Goal: Information Seeking & Learning: Learn about a topic

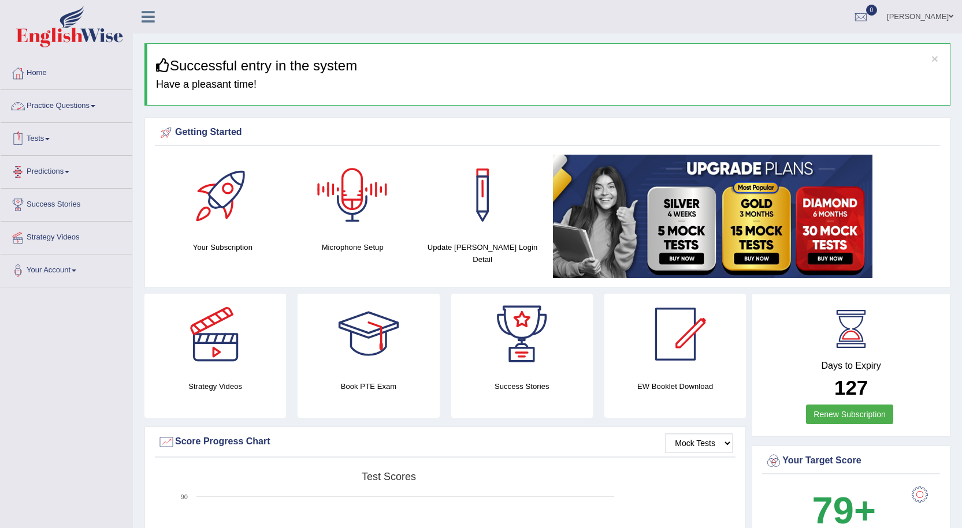
click at [63, 108] on link "Practice Questions" at bounding box center [67, 104] width 132 height 29
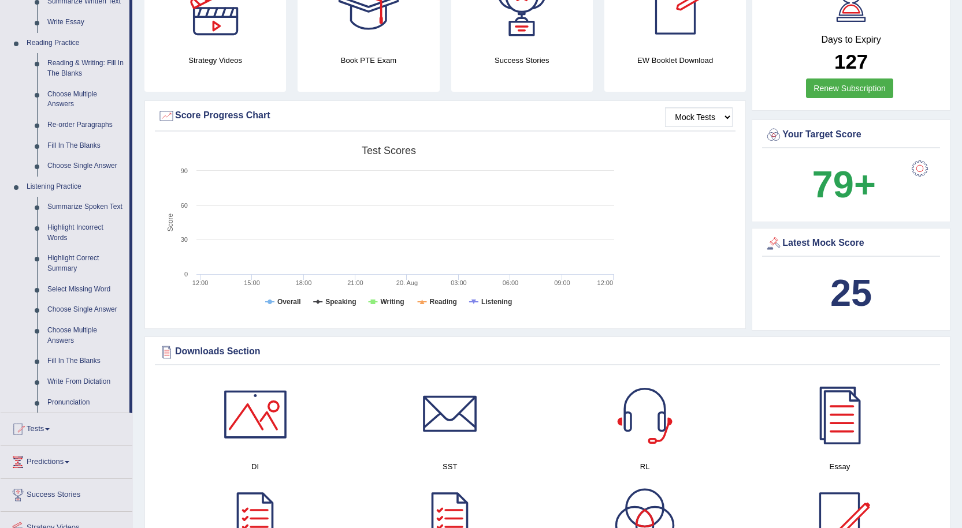
scroll to position [341, 0]
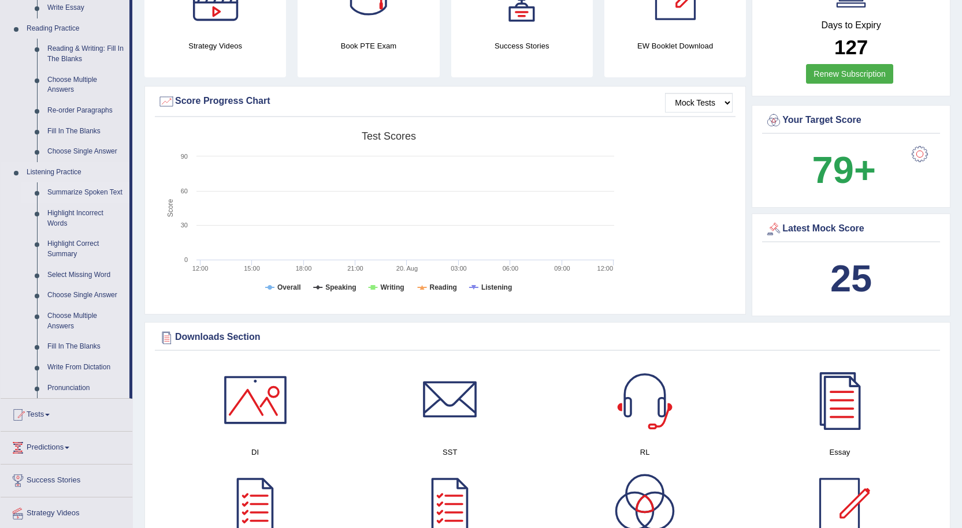
drag, startPoint x: 131, startPoint y: 136, endPoint x: 125, endPoint y: 162, distance: 26.1
click at [126, 158] on li "Practice Questions Speaking Practice Read Aloud Repeat Sentence Describe Image …" at bounding box center [67, 74] width 132 height 650
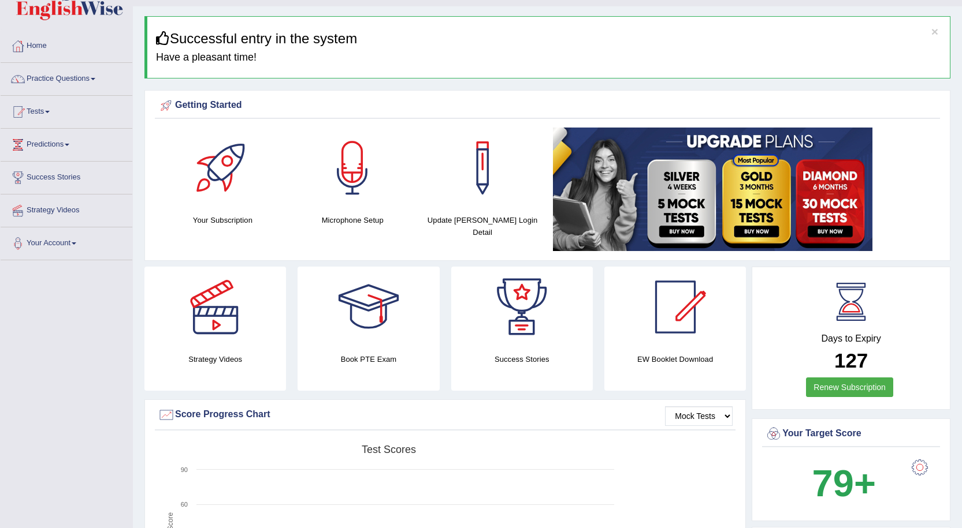
scroll to position [0, 0]
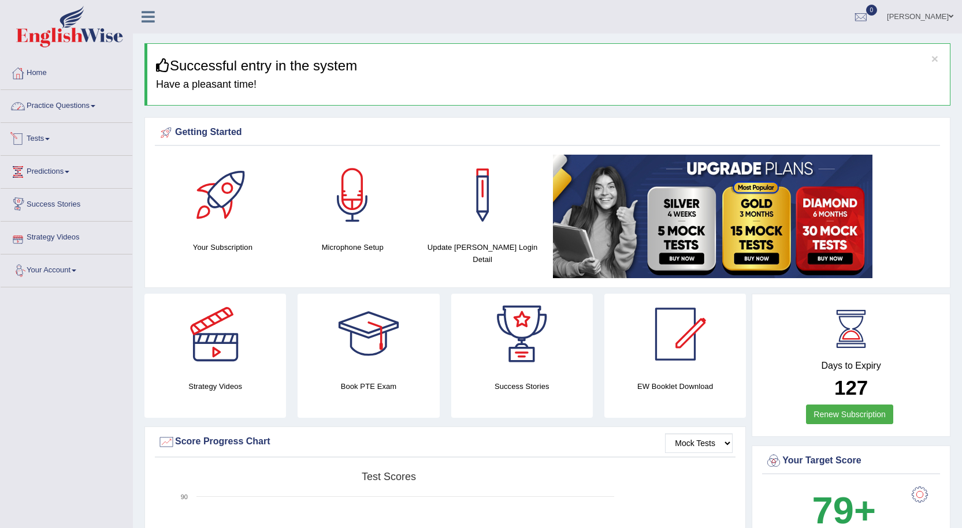
click at [66, 105] on link "Practice Questions" at bounding box center [67, 104] width 132 height 29
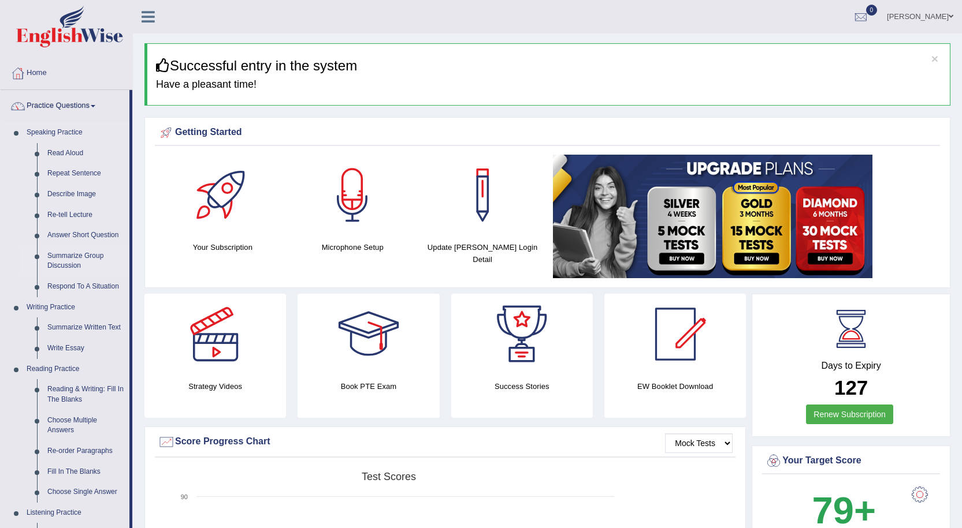
drag, startPoint x: 130, startPoint y: 121, endPoint x: 131, endPoint y: 260, distance: 139.2
click at [129, 163] on li "Practice Questions Speaking Practice Read Aloud Repeat Sentence Describe Image …" at bounding box center [67, 415] width 132 height 650
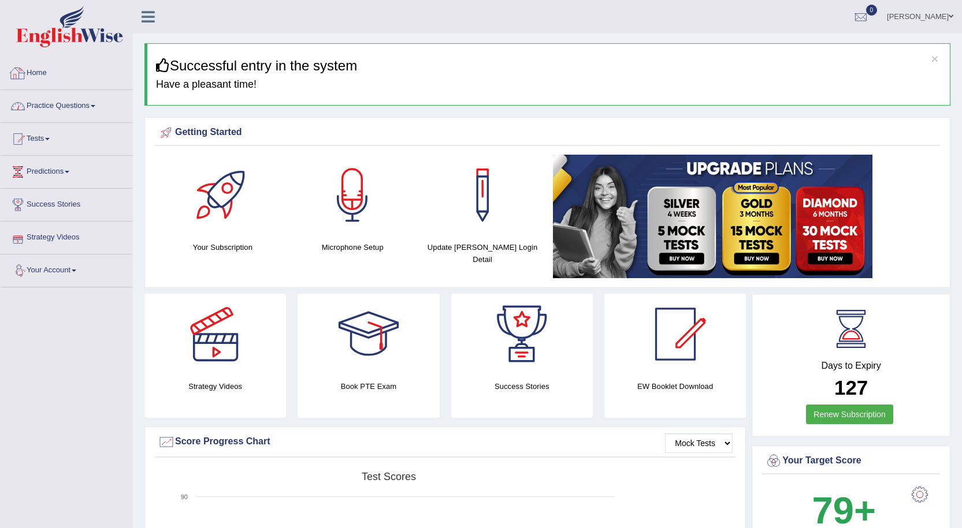
click at [89, 111] on link "Practice Questions" at bounding box center [67, 104] width 132 height 29
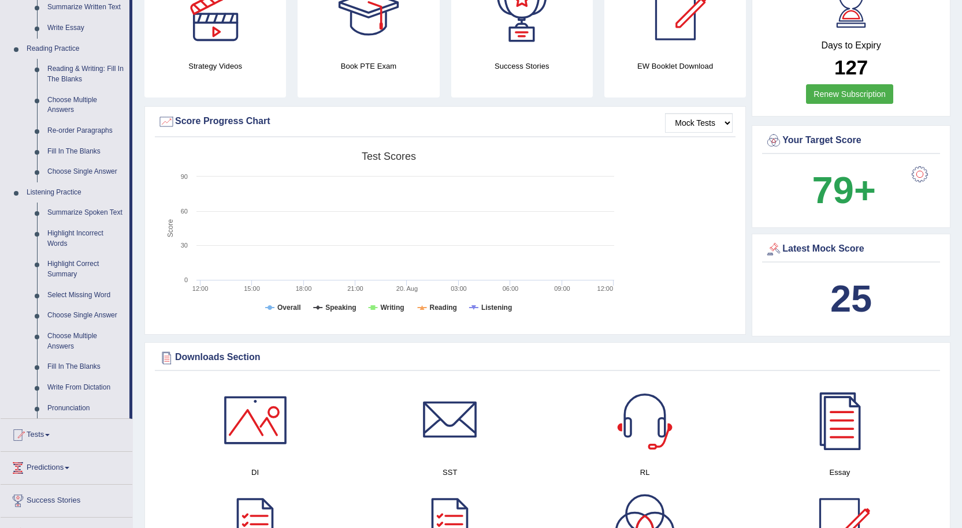
scroll to position [349, 0]
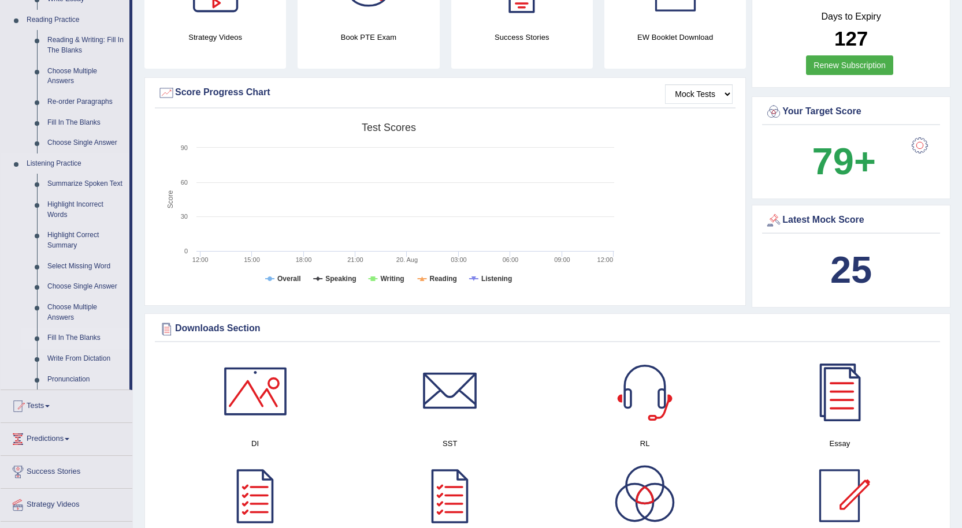
click at [62, 337] on link "Fill In The Blanks" at bounding box center [85, 338] width 87 height 21
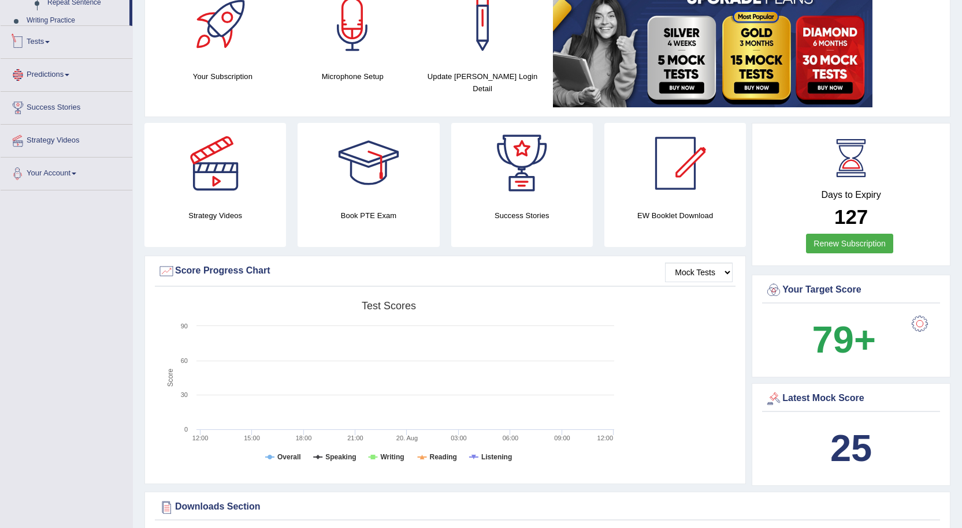
scroll to position [269, 0]
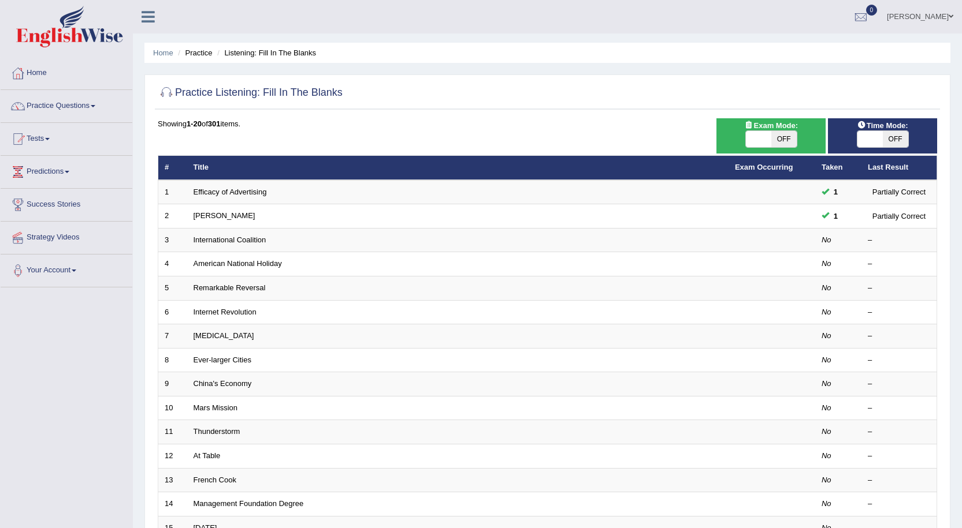
click at [786, 134] on span "OFF" at bounding box center [783, 139] width 25 height 16
checkbox input "true"
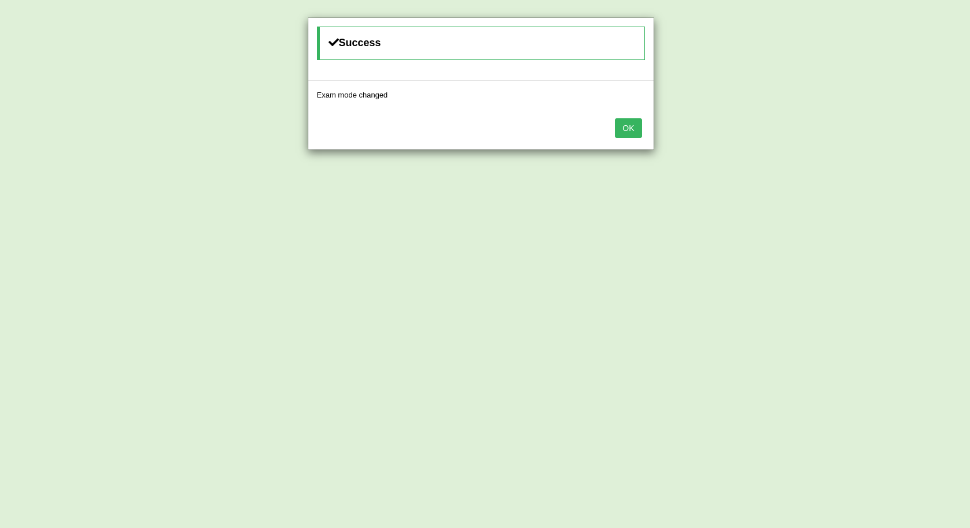
click at [632, 125] on button "OK" at bounding box center [628, 128] width 27 height 20
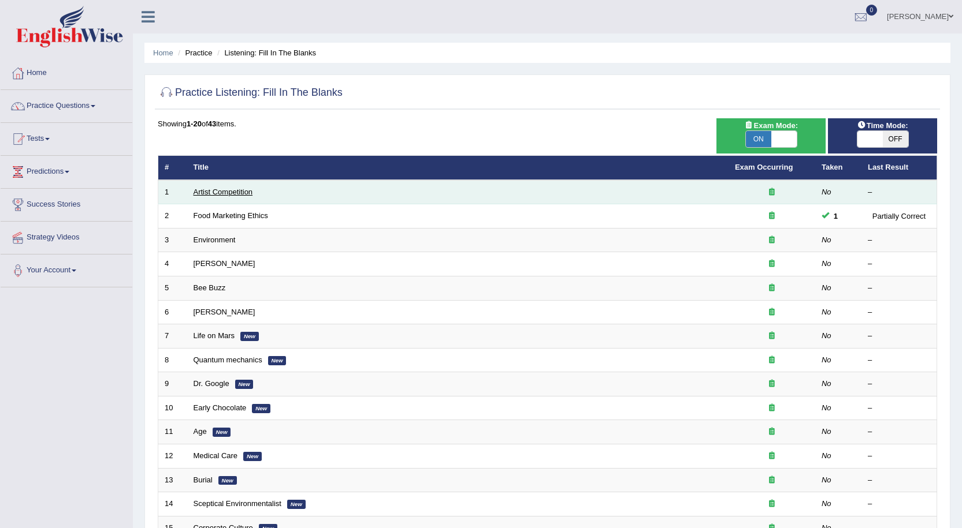
click at [227, 191] on link "Artist Competition" at bounding box center [222, 192] width 59 height 9
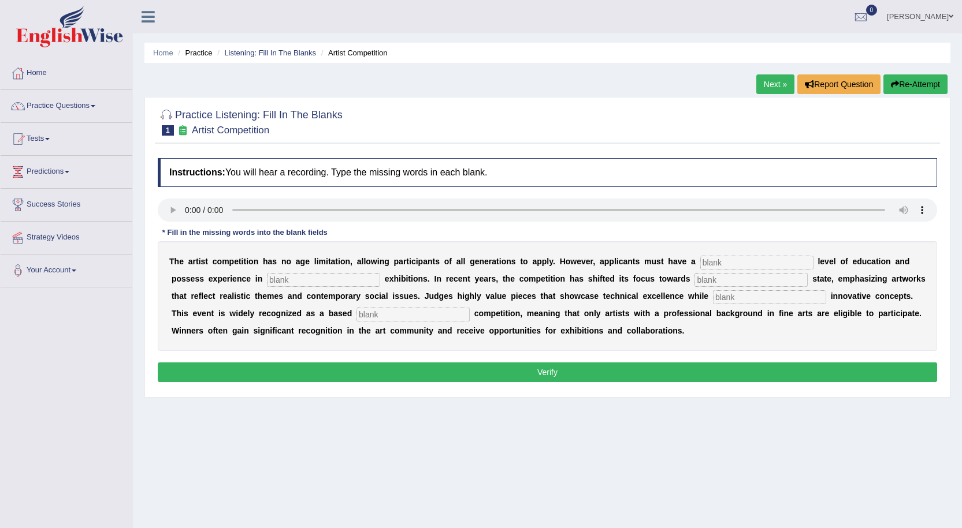
click at [737, 259] on input "text" at bounding box center [756, 263] width 113 height 14
click at [713, 265] on input "text" at bounding box center [756, 263] width 113 height 14
type input "g"
click at [420, 316] on input "text" at bounding box center [412, 315] width 113 height 14
click at [720, 266] on input "text" at bounding box center [756, 263] width 113 height 14
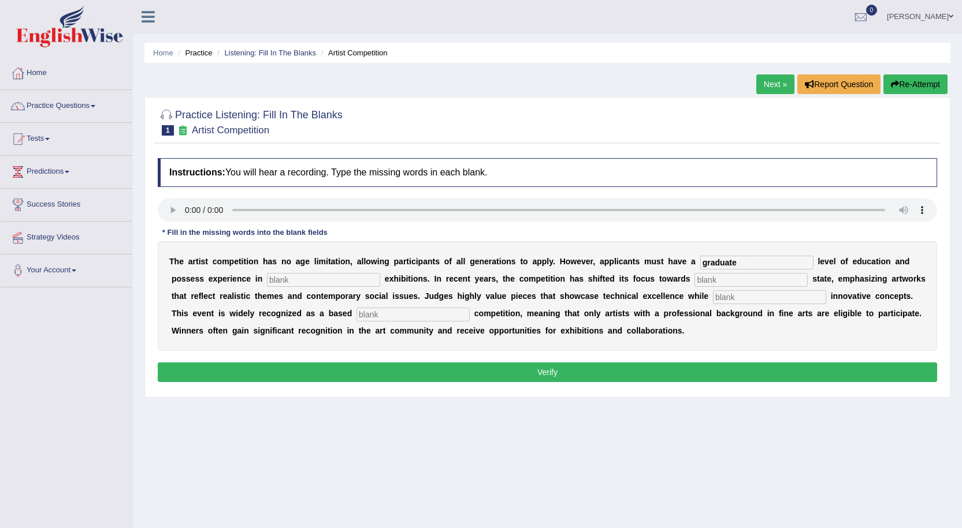
type input "graduate"
click at [295, 280] on input "text" at bounding box center [323, 280] width 113 height 14
type input "culture"
click at [709, 278] on input "text" at bounding box center [750, 280] width 113 height 14
type input "real"
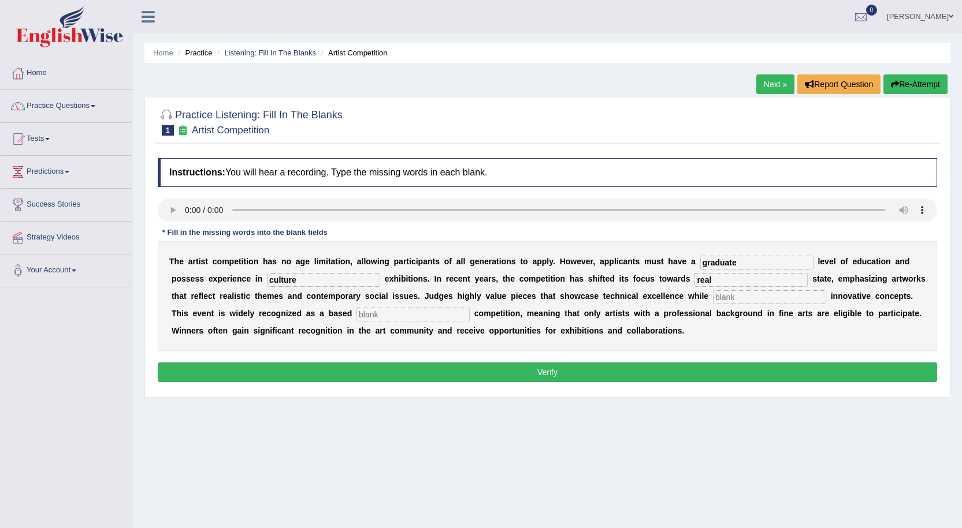
click at [415, 310] on input "text" at bounding box center [412, 315] width 113 height 14
click at [769, 297] on input "text" at bounding box center [769, 298] width 113 height 14
type input "incorporation"
click at [433, 312] on input "text" at bounding box center [412, 315] width 113 height 14
type input "profession"
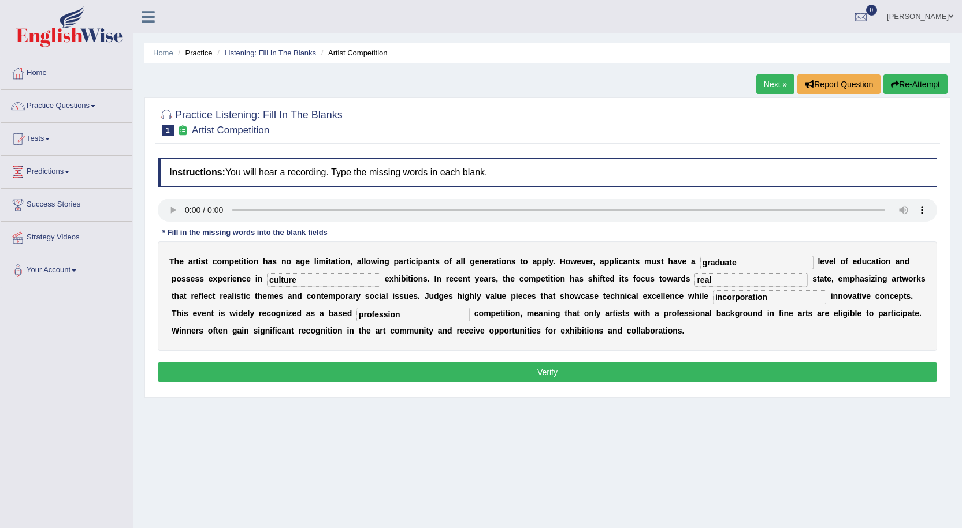
click at [505, 370] on button "Verify" at bounding box center [547, 373] width 779 height 20
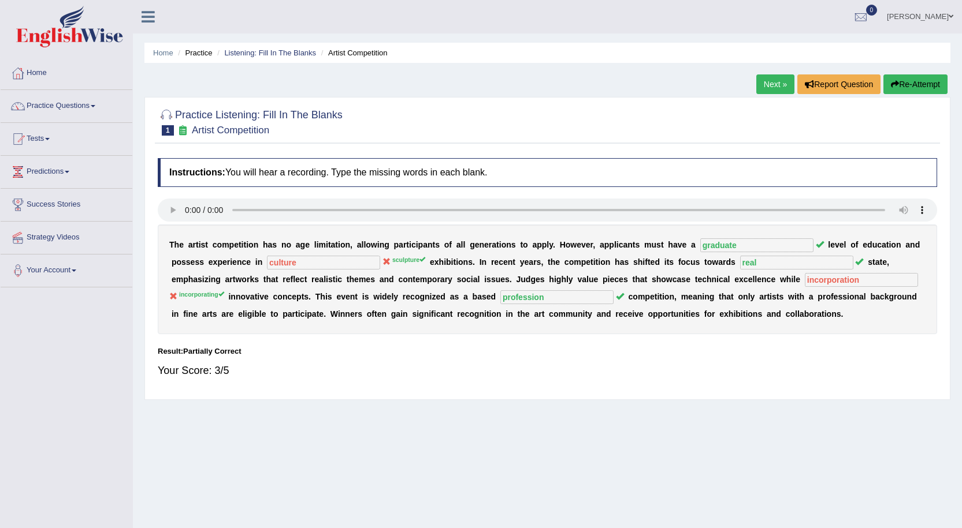
click at [781, 84] on link "Next »" at bounding box center [775, 85] width 38 height 20
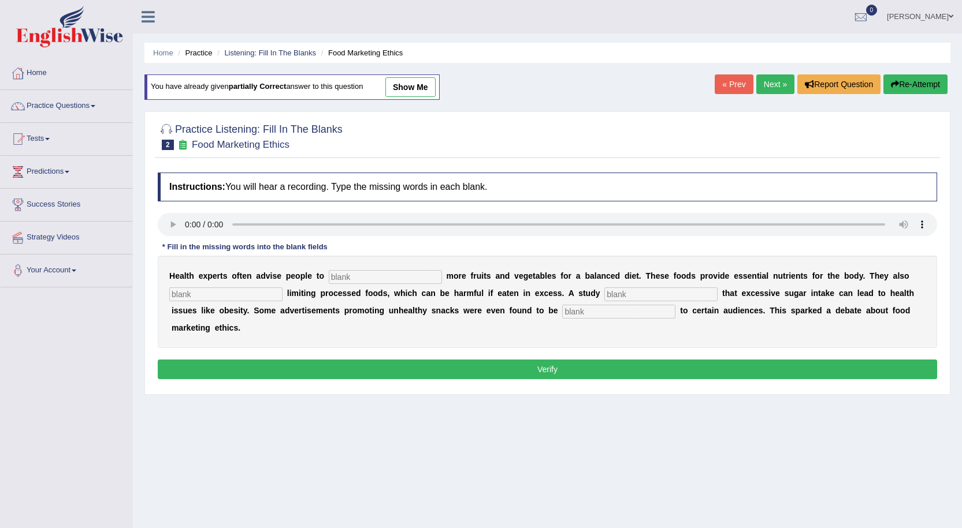
click at [348, 277] on input "text" at bounding box center [385, 277] width 113 height 14
click at [250, 293] on input "text" at bounding box center [225, 295] width 113 height 14
click at [385, 273] on input "text" at bounding box center [385, 277] width 113 height 14
type input "consume"
click at [191, 300] on input "text" at bounding box center [225, 295] width 113 height 14
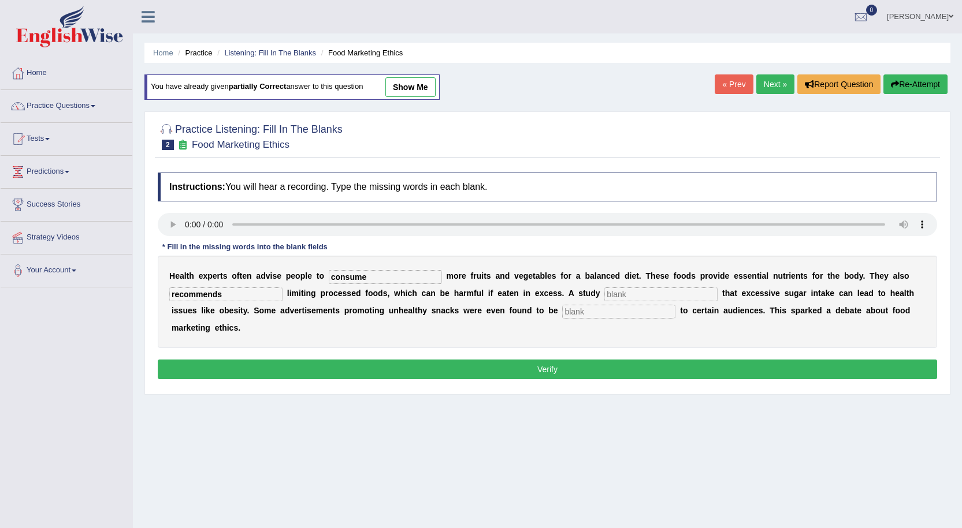
type input "recommends"
click at [628, 291] on input "text" at bounding box center [660, 295] width 113 height 14
click at [615, 311] on input "text" at bounding box center [618, 312] width 113 height 14
click at [642, 296] on input "suggest" at bounding box center [660, 295] width 113 height 14
type input "suggests"
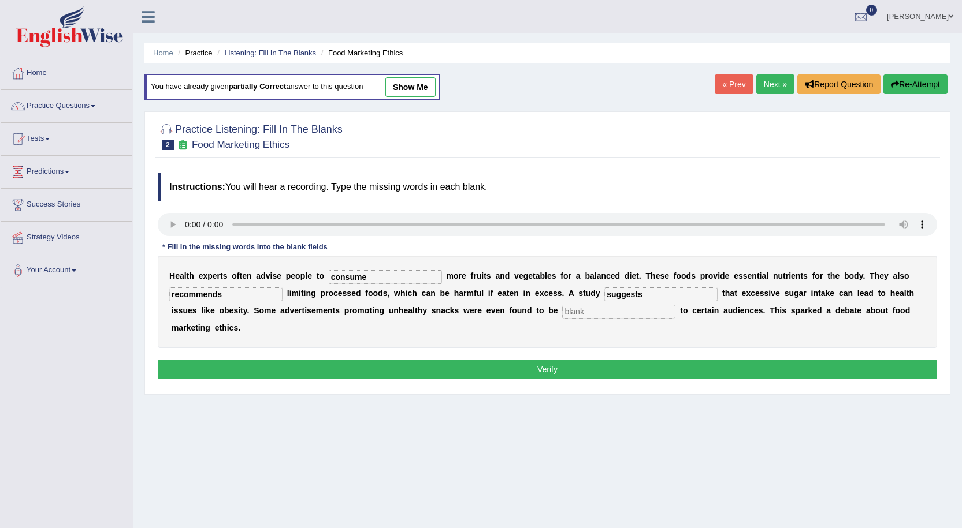
click at [632, 316] on input "text" at bounding box center [618, 312] width 113 height 14
type input "offensive"
click at [567, 353] on div "Instructions: You will hear a recording. Type the missing words in each blank. …" at bounding box center [547, 278] width 785 height 222
click at [563, 371] on button "Verify" at bounding box center [547, 370] width 779 height 20
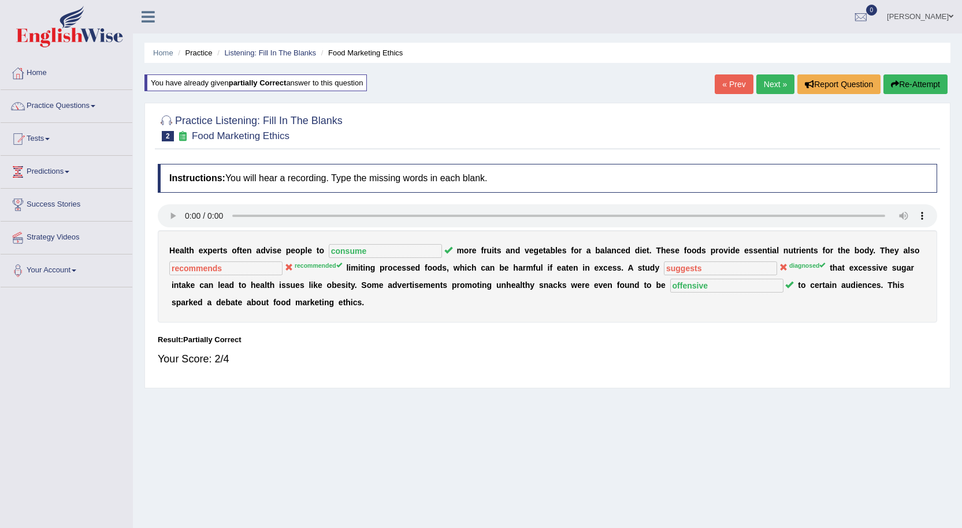
click at [775, 87] on link "Next »" at bounding box center [775, 85] width 38 height 20
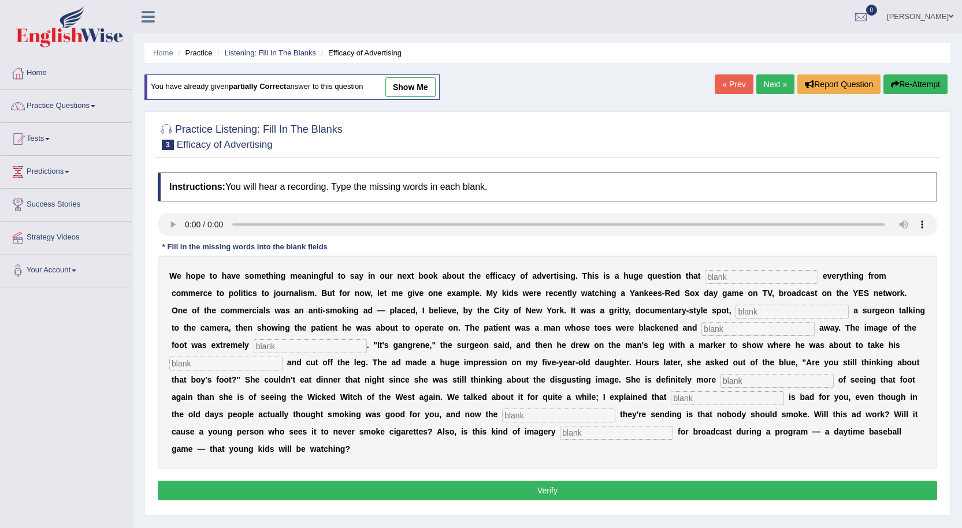
click at [747, 276] on input "text" at bounding box center [761, 277] width 113 height 14
type input "impacts"
click at [770, 312] on input "text" at bounding box center [791, 312] width 113 height 14
type input "featuring"
click at [757, 332] on input "text" at bounding box center [757, 329] width 113 height 14
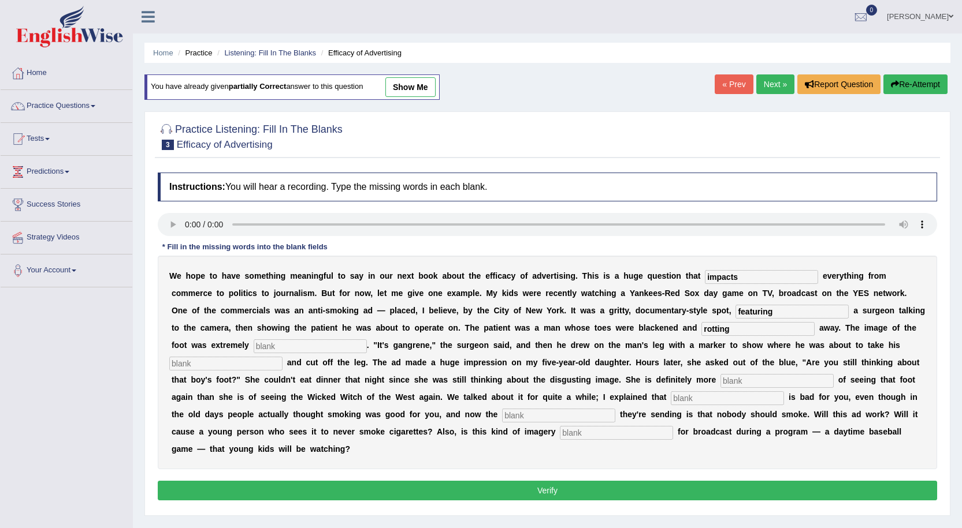
type input "rotting"
click at [336, 344] on input "text" at bounding box center [310, 347] width 113 height 14
type input "disgusting"
click at [215, 364] on input "text" at bounding box center [225, 364] width 113 height 14
type input "hacksaw"
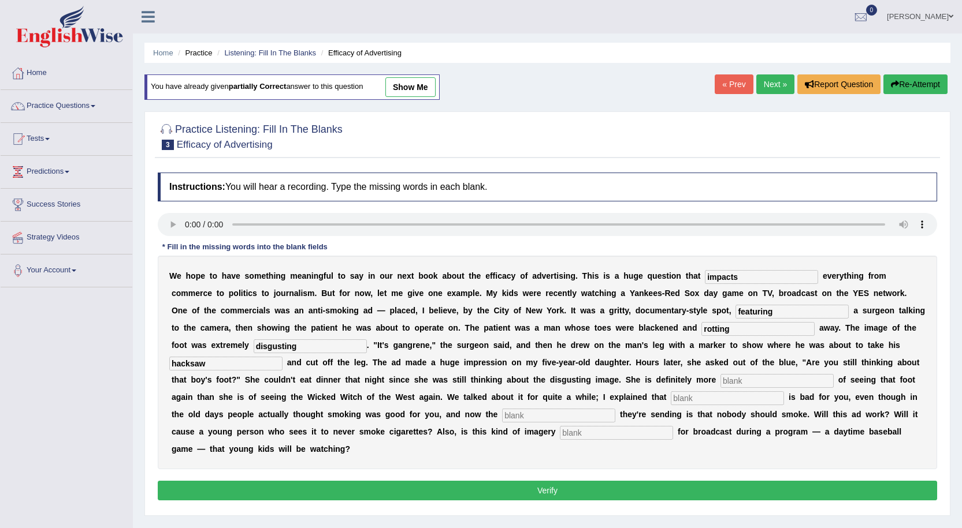
click at [775, 383] on input "text" at bounding box center [776, 381] width 113 height 14
type input "scared"
click at [736, 401] on input "text" at bounding box center [727, 399] width 113 height 14
type input "smoking"
click at [563, 417] on input "text" at bounding box center [558, 416] width 113 height 14
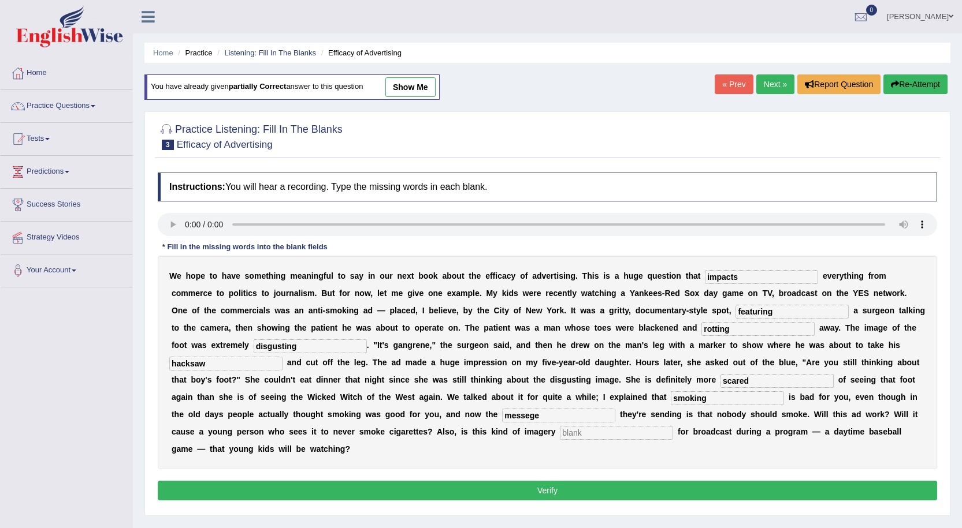
type input "messege"
click at [653, 437] on input "text" at bounding box center [616, 433] width 113 height 14
type input "appropriate"
click at [610, 486] on button "Verify" at bounding box center [547, 491] width 779 height 20
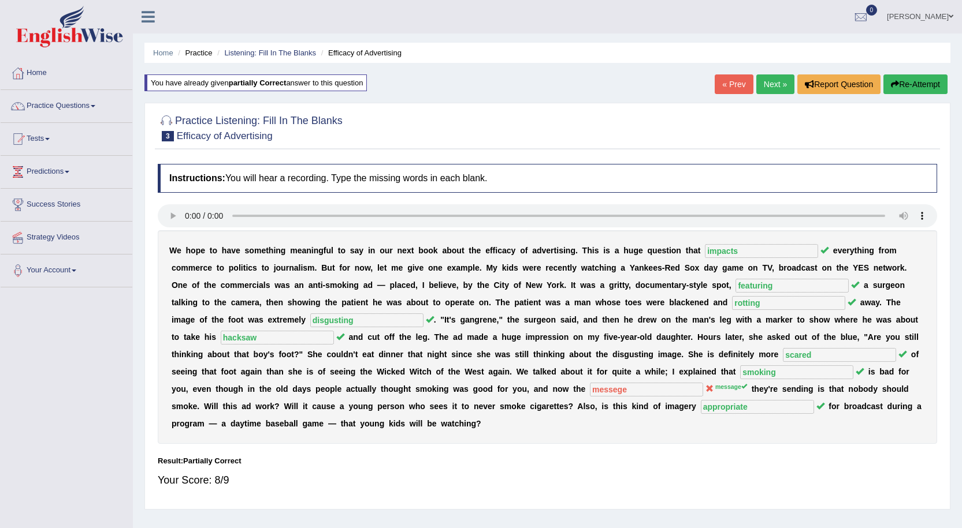
click at [770, 84] on link "Next »" at bounding box center [775, 85] width 38 height 20
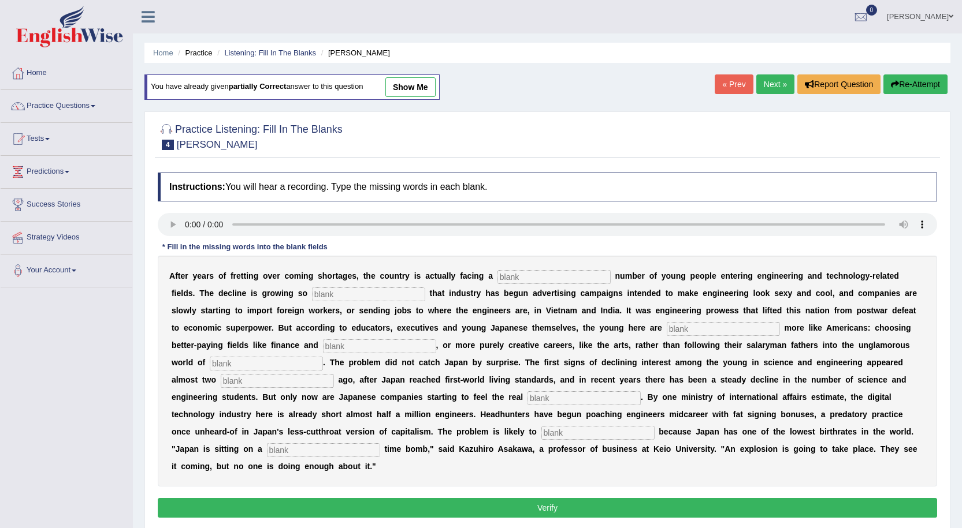
click at [526, 276] on input "text" at bounding box center [553, 277] width 113 height 14
type input "dwilling"
click at [370, 289] on input "text" at bounding box center [368, 295] width 113 height 14
type input "drastic"
click at [693, 326] on input "text" at bounding box center [723, 329] width 113 height 14
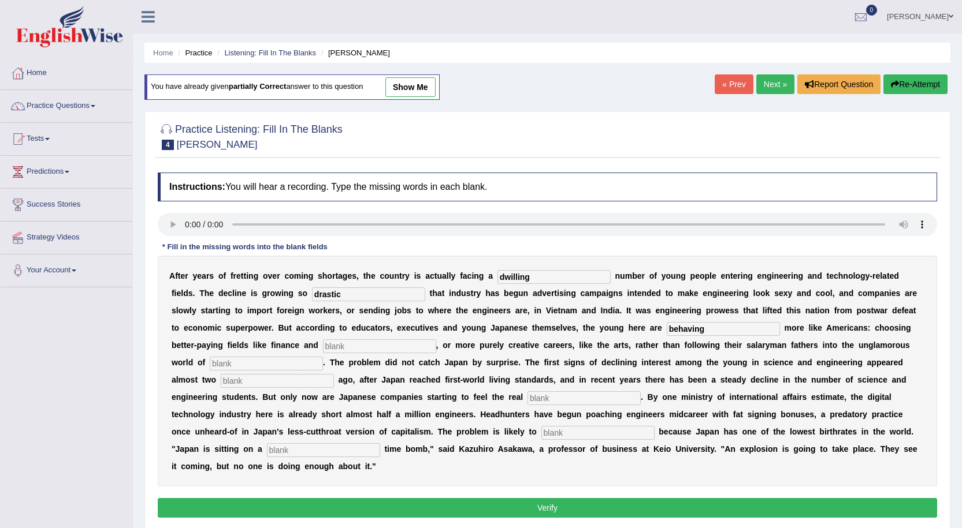
type input "behaving"
click at [381, 346] on input "text" at bounding box center [379, 347] width 113 height 14
type input "medicine"
type input "manufacturing"
type input "decades"
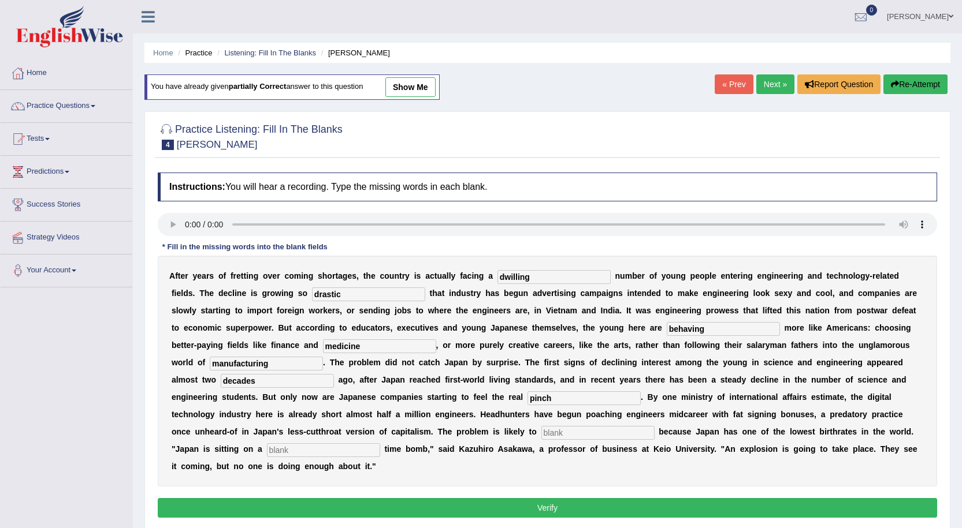
type input "pinch"
click at [552, 434] on input "text" at bounding box center [597, 433] width 113 height 14
type input "worsen"
click at [302, 454] on input "text" at bounding box center [323, 451] width 113 height 14
type input "demographic"
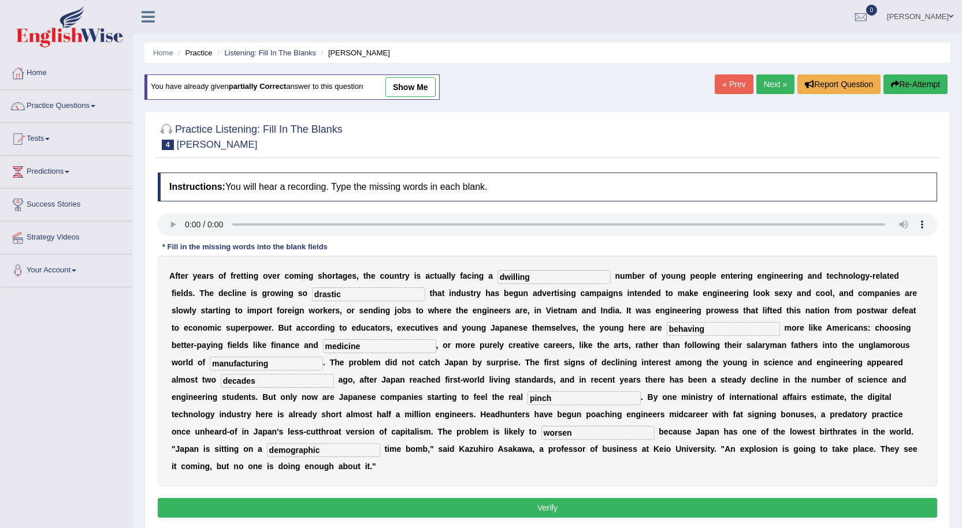
click at [542, 504] on button "Verify" at bounding box center [547, 508] width 779 height 20
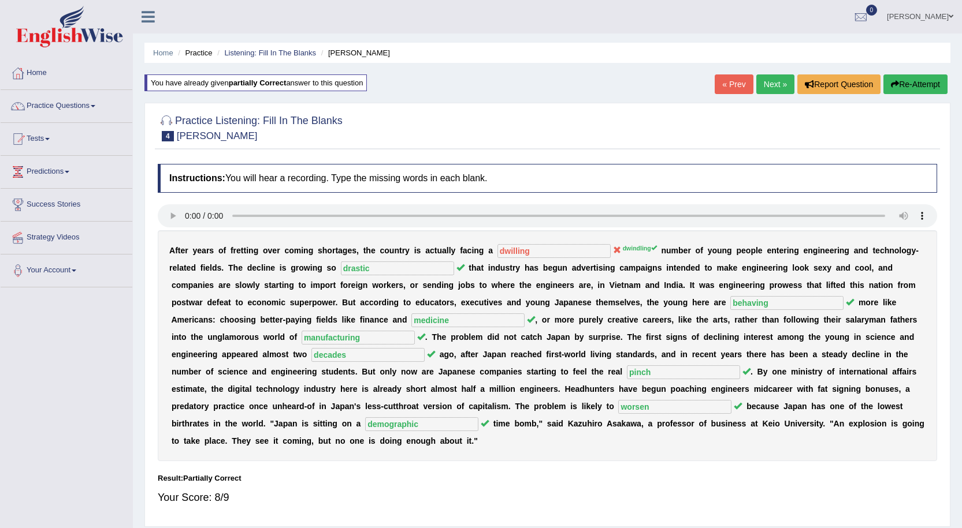
click at [765, 85] on link "Next »" at bounding box center [775, 85] width 38 height 20
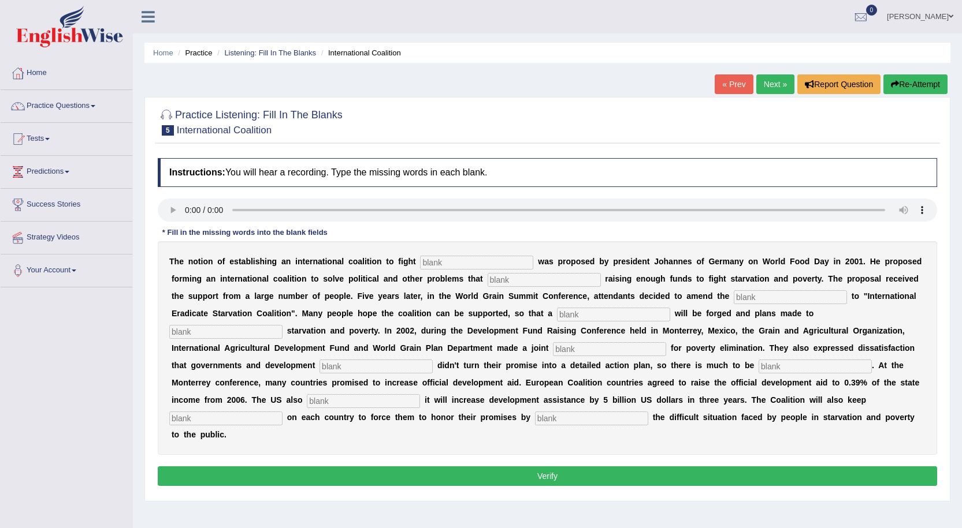
click at [451, 266] on input "text" at bounding box center [476, 263] width 113 height 14
type input "[MEDICAL_DATA]"
click at [497, 282] on input "text" at bounding box center [543, 280] width 113 height 14
type input "ebestract"
click at [766, 303] on input "text" at bounding box center [790, 298] width 113 height 14
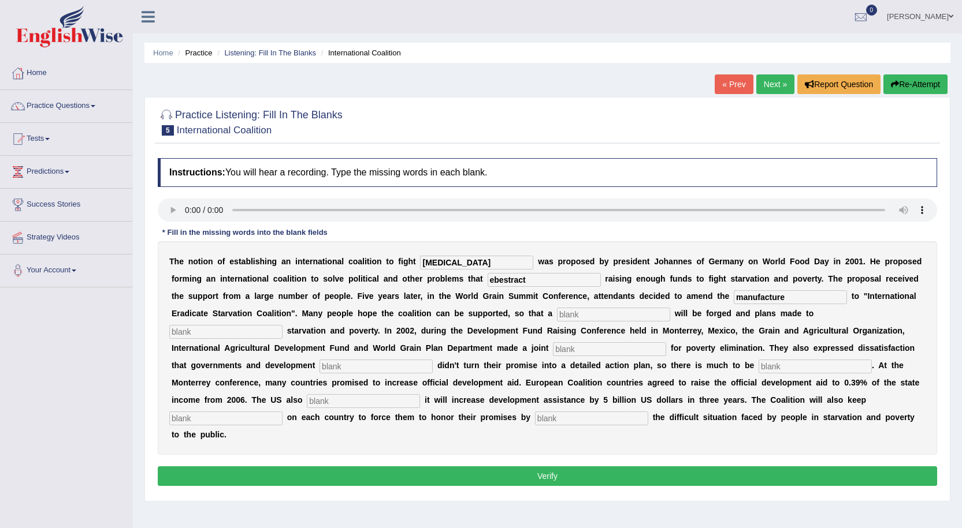
type input "manufacture"
click at [583, 316] on input "text" at bounding box center [613, 315] width 113 height 14
click at [570, 315] on input "resolation" at bounding box center [613, 315] width 113 height 14
click at [575, 317] on input "regolation" at bounding box center [613, 315] width 113 height 14
type input "regulation"
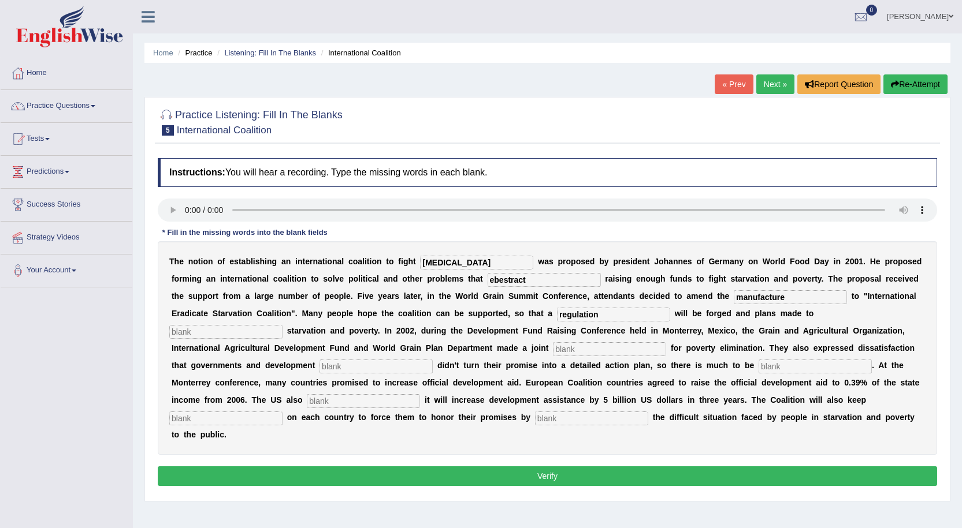
click at [270, 337] on input "text" at bounding box center [225, 332] width 113 height 14
type input "eliminate"
click at [574, 353] on input "text" at bounding box center [609, 350] width 113 height 14
type input "appeal"
click at [365, 369] on input "text" at bounding box center [375, 367] width 113 height 14
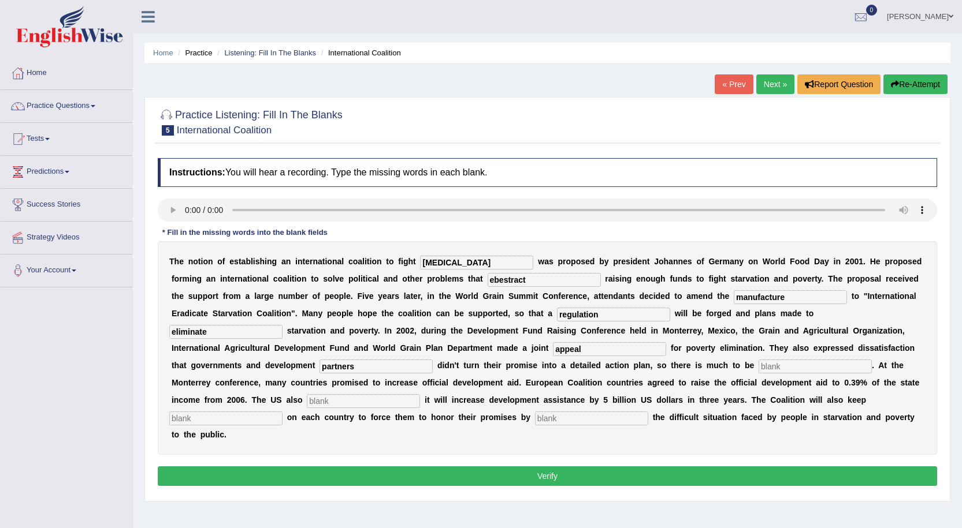
type input "partners"
click at [782, 367] on input "text" at bounding box center [814, 367] width 113 height 14
type input "desired"
click at [384, 396] on input "text" at bounding box center [363, 401] width 113 height 14
click at [322, 405] on input "aggree" at bounding box center [363, 401] width 113 height 14
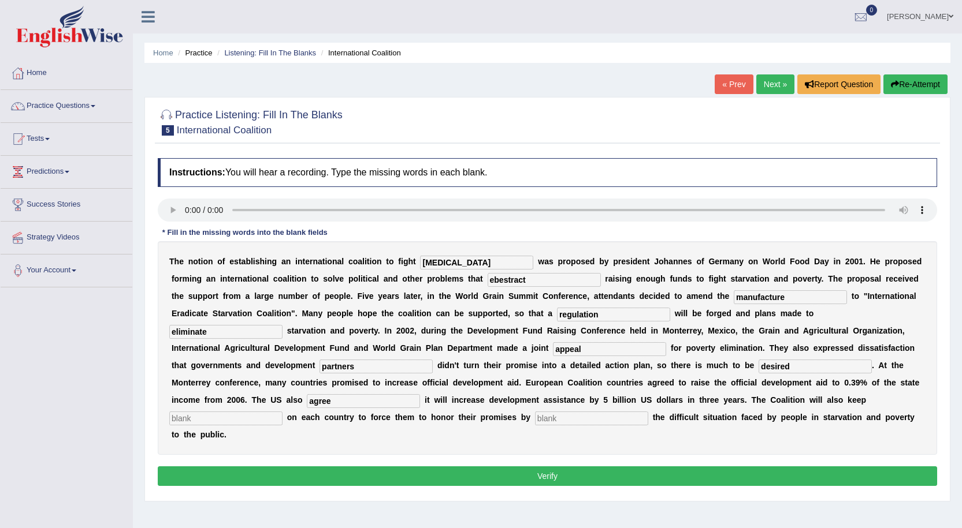
click at [338, 405] on input "agree" at bounding box center [363, 401] width 113 height 14
click at [319, 401] on input "agreed" at bounding box center [363, 401] width 113 height 14
type input "agreed"
click at [224, 422] on input "text" at bounding box center [225, 419] width 113 height 14
type input "presure"
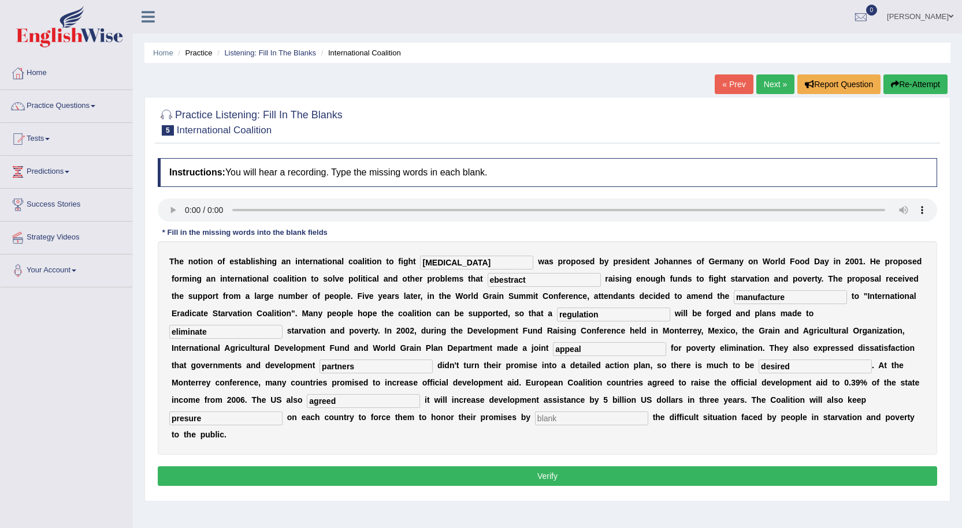
click at [560, 416] on input "text" at bounding box center [591, 419] width 113 height 14
type input "expsing"
click at [580, 479] on button "Verify" at bounding box center [547, 477] width 779 height 20
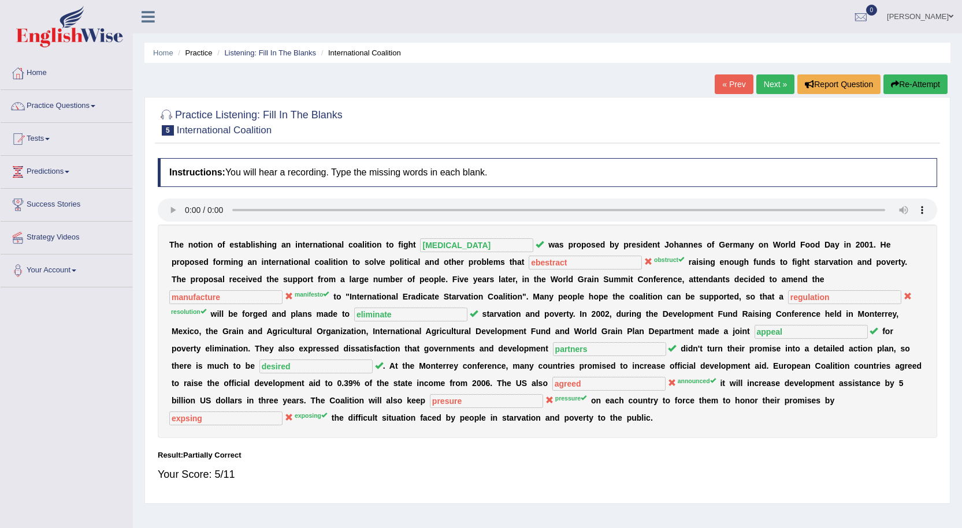
click at [923, 83] on button "Re-Attempt" at bounding box center [915, 85] width 64 height 20
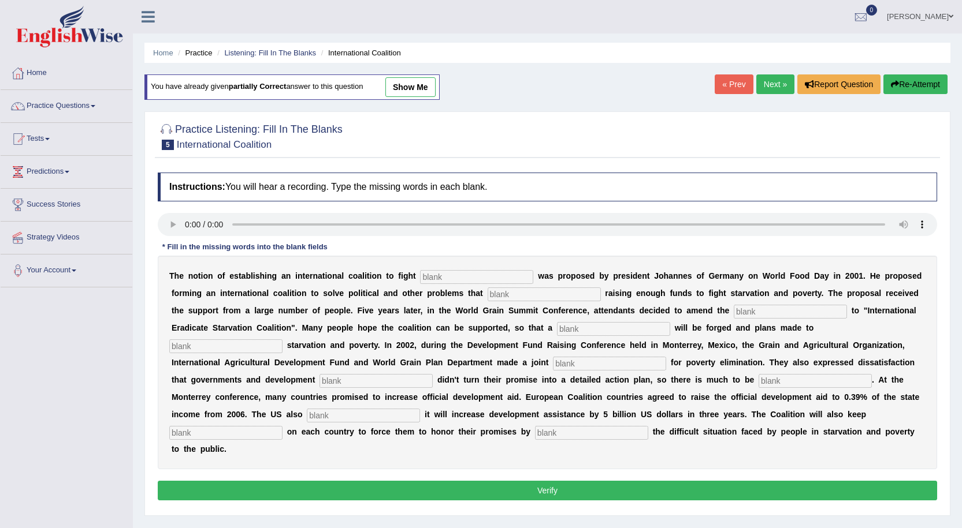
click at [477, 282] on input "text" at bounding box center [476, 277] width 113 height 14
type input "[MEDICAL_DATA]"
click at [514, 296] on input "text" at bounding box center [543, 295] width 113 height 14
type input "obstrct"
click at [763, 307] on input "text" at bounding box center [790, 312] width 113 height 14
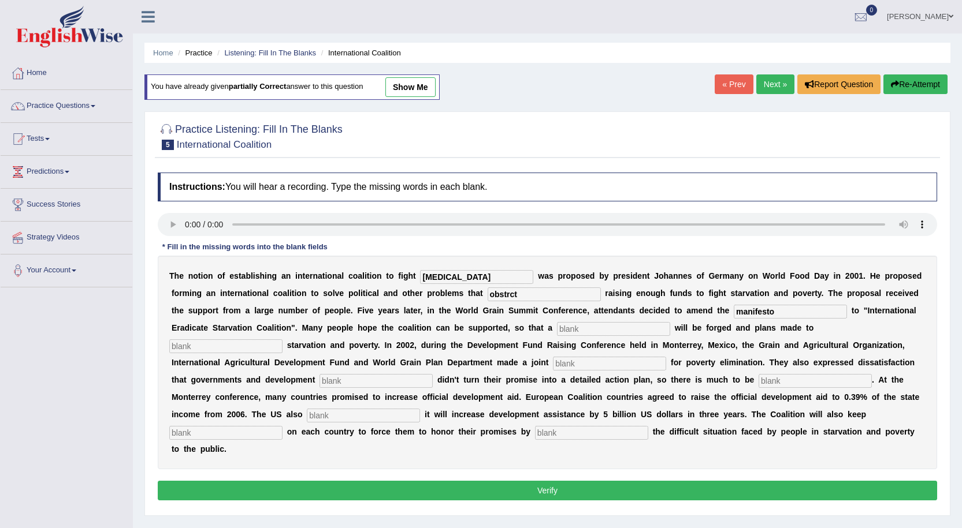
type input "manifesto"
click at [595, 329] on input "text" at bounding box center [613, 329] width 113 height 14
type input "resolation"
click at [260, 345] on input "text" at bounding box center [225, 347] width 113 height 14
type input "eliminate"
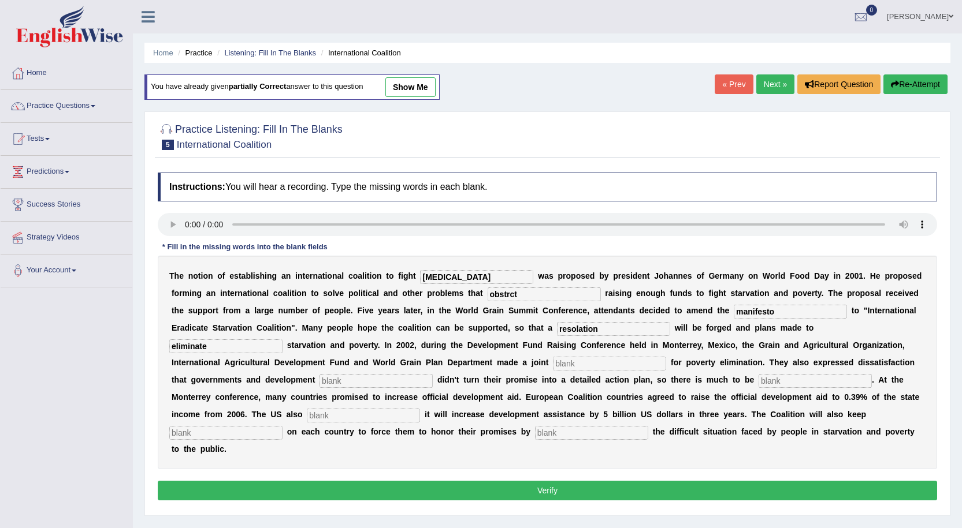
click at [573, 370] on input "text" at bounding box center [609, 364] width 113 height 14
type input "appeal"
click at [340, 384] on input "text" at bounding box center [375, 381] width 113 height 14
type input "partners"
click at [799, 385] on input "text" at bounding box center [814, 381] width 113 height 14
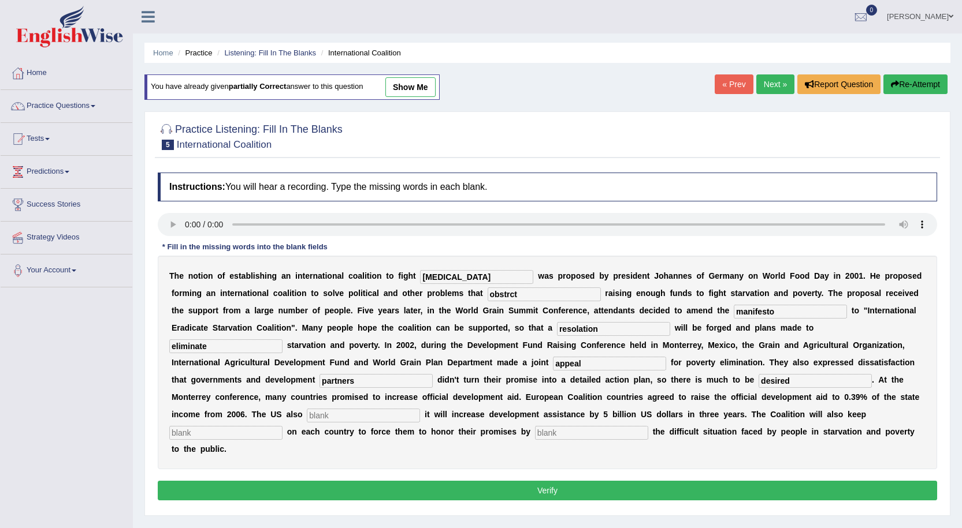
type input "desired"
click at [354, 419] on input "text" at bounding box center [363, 416] width 113 height 14
type input "annouced"
click at [240, 437] on input "text" at bounding box center [225, 433] width 113 height 14
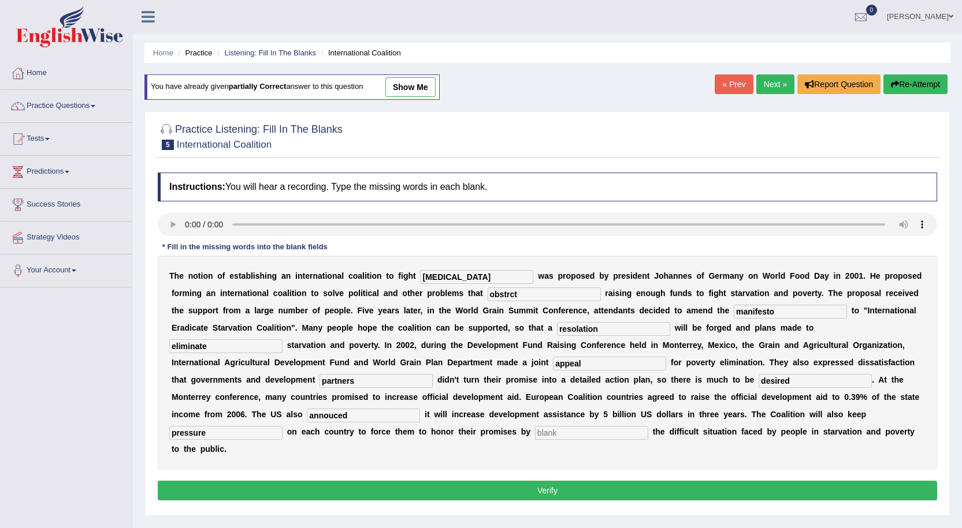
type input "pressure"
click at [560, 433] on input "text" at bounding box center [591, 433] width 113 height 14
type input "exposing"
click at [607, 485] on button "Verify" at bounding box center [547, 491] width 779 height 20
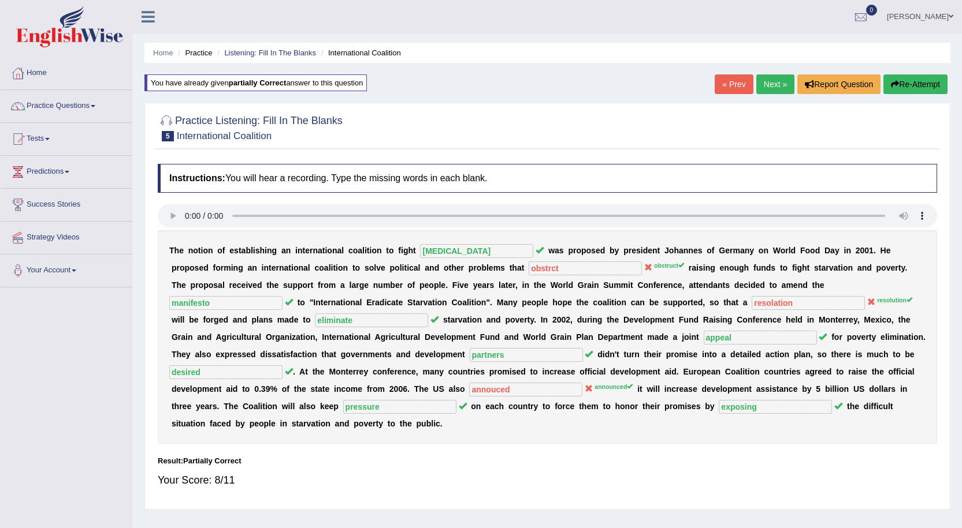
click at [773, 80] on link "Next »" at bounding box center [775, 85] width 38 height 20
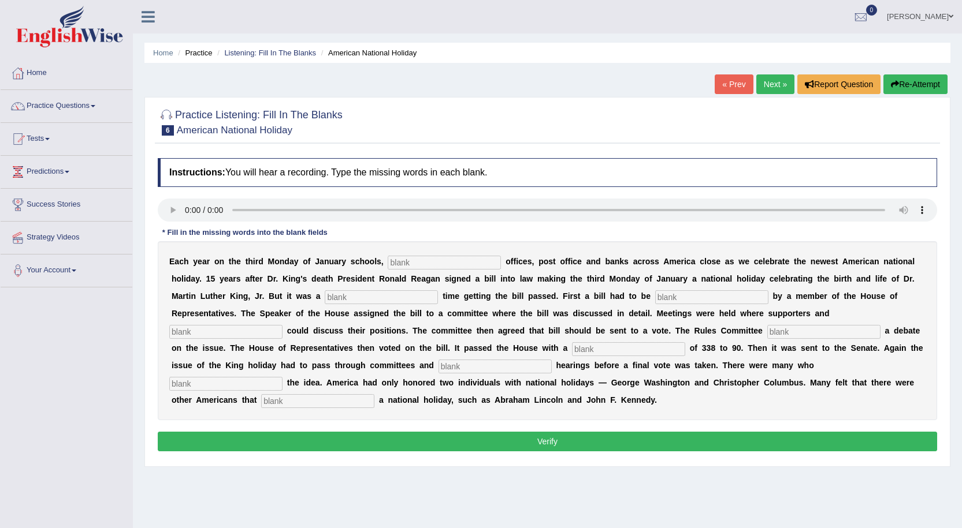
click at [431, 263] on input "text" at bounding box center [444, 263] width 113 height 14
type input "federal"
click at [390, 300] on input "text" at bounding box center [381, 298] width 113 height 14
type input "tough"
click at [690, 296] on input "text" at bounding box center [711, 298] width 113 height 14
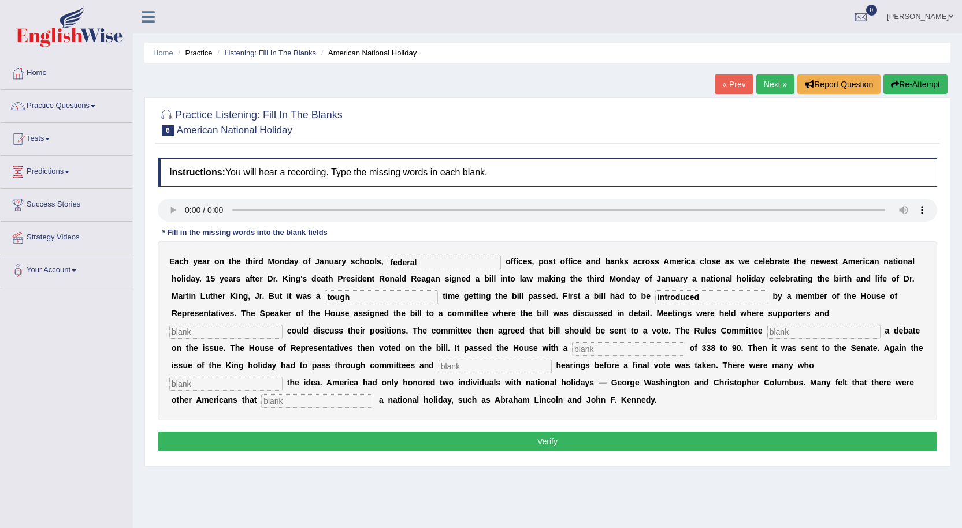
type input "introduced"
click at [208, 337] on input "text" at bounding box center [225, 332] width 113 height 14
type input "opponentes"
click at [784, 332] on input "text" at bounding box center [823, 332] width 113 height 14
type input "scheduales"
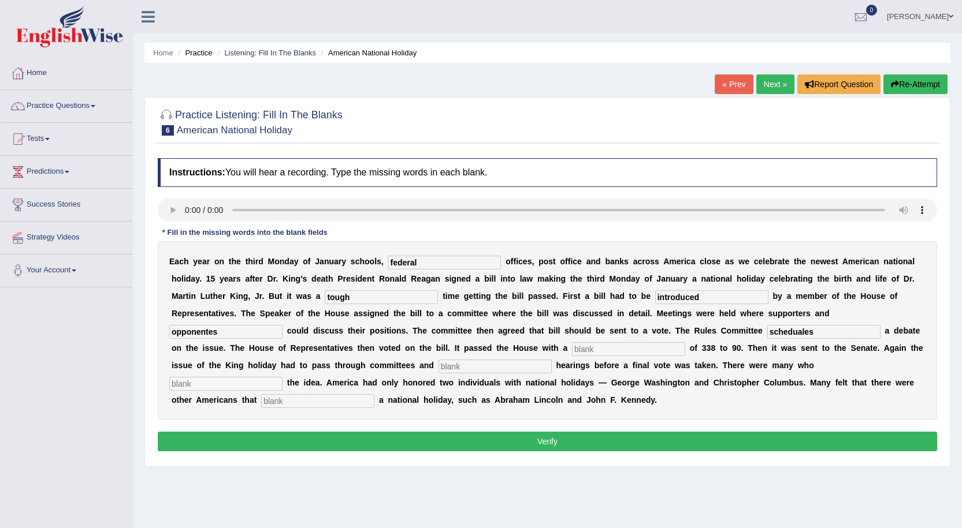
click at [618, 348] on input "text" at bounding box center [628, 350] width 113 height 14
type input "vote"
click at [497, 367] on input "text" at bounding box center [494, 367] width 113 height 14
type input "publics"
click at [237, 386] on input "text" at bounding box center [225, 384] width 113 height 14
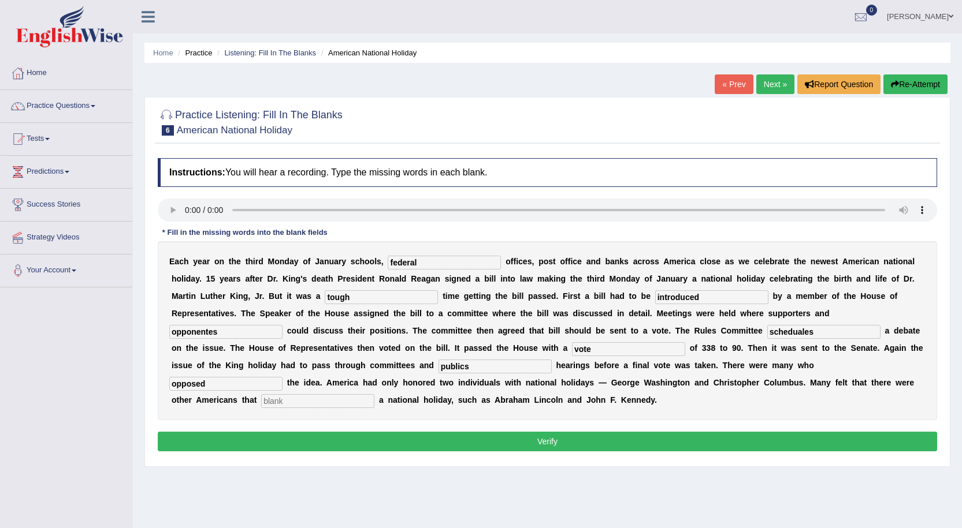
type input "opposed"
click at [276, 400] on input "text" at bounding box center [317, 401] width 113 height 14
type input "deserved"
click at [341, 440] on button "Verify" at bounding box center [547, 442] width 779 height 20
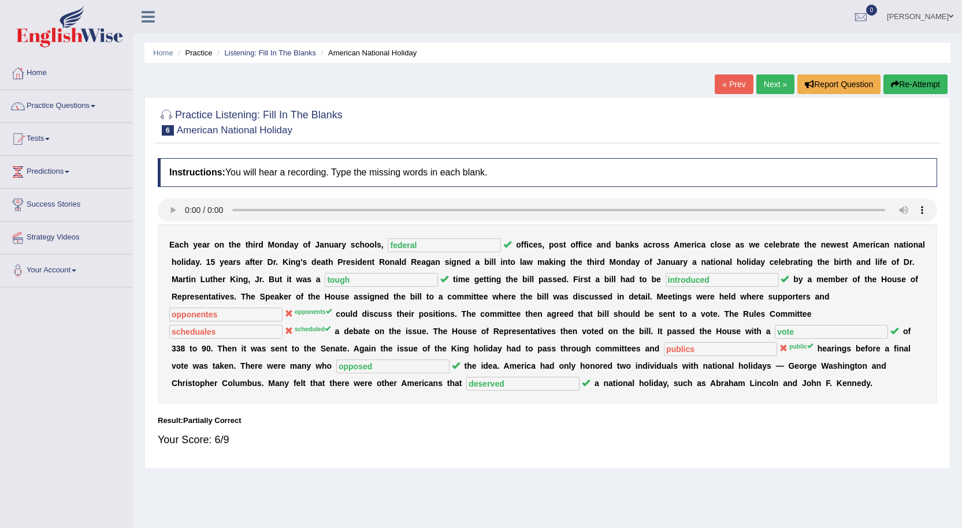
click at [774, 80] on link "Next »" at bounding box center [775, 85] width 38 height 20
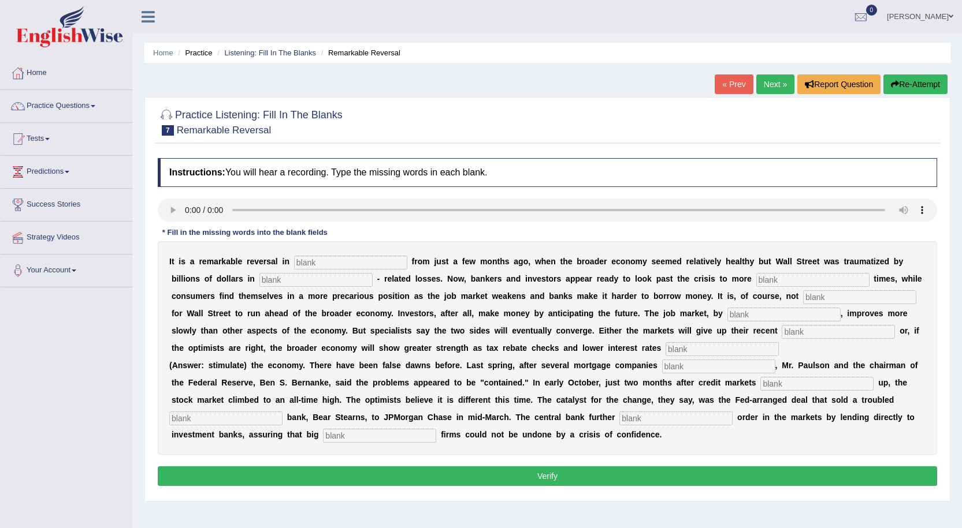
click at [329, 264] on input "text" at bounding box center [350, 263] width 113 height 14
click at [323, 260] on input "text" at bounding box center [350, 263] width 113 height 14
click at [801, 282] on input "text" at bounding box center [812, 280] width 113 height 14
click at [826, 293] on input "text" at bounding box center [859, 298] width 113 height 14
click at [787, 384] on input "text" at bounding box center [816, 384] width 113 height 14
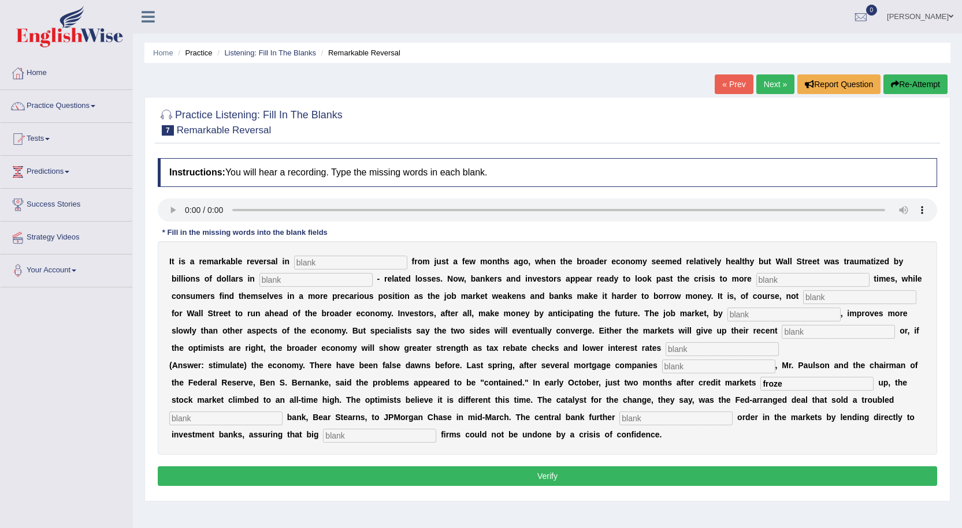
type input "froze"
click at [318, 265] on input "text" at bounding box center [350, 263] width 113 height 14
type input "attitudes"
click at [299, 283] on input "text" at bounding box center [315, 280] width 113 height 14
type input "mortgage"
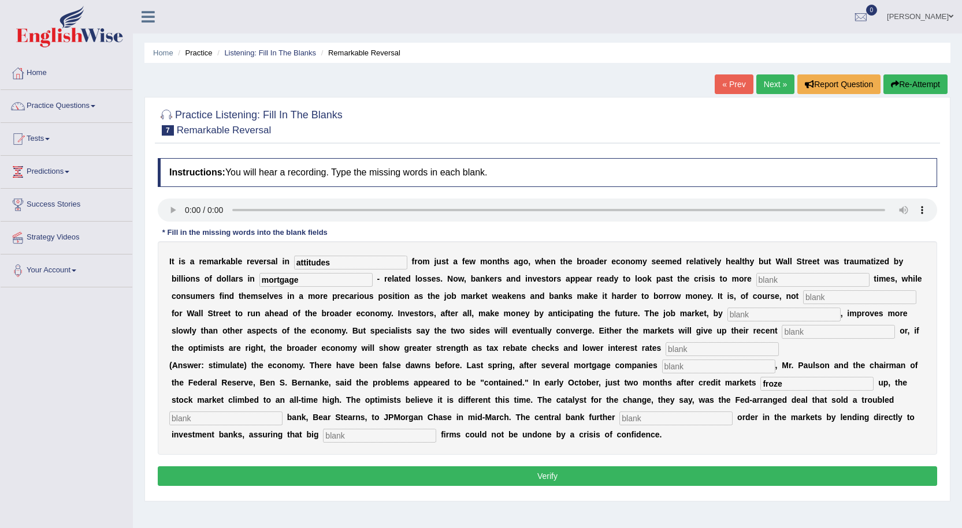
click at [769, 283] on input "text" at bounding box center [812, 280] width 113 height 14
type input "profitable"
click at [816, 297] on input "text" at bounding box center [859, 298] width 113 height 14
type input "uncommon"
click at [755, 314] on input "text" at bounding box center [783, 315] width 113 height 14
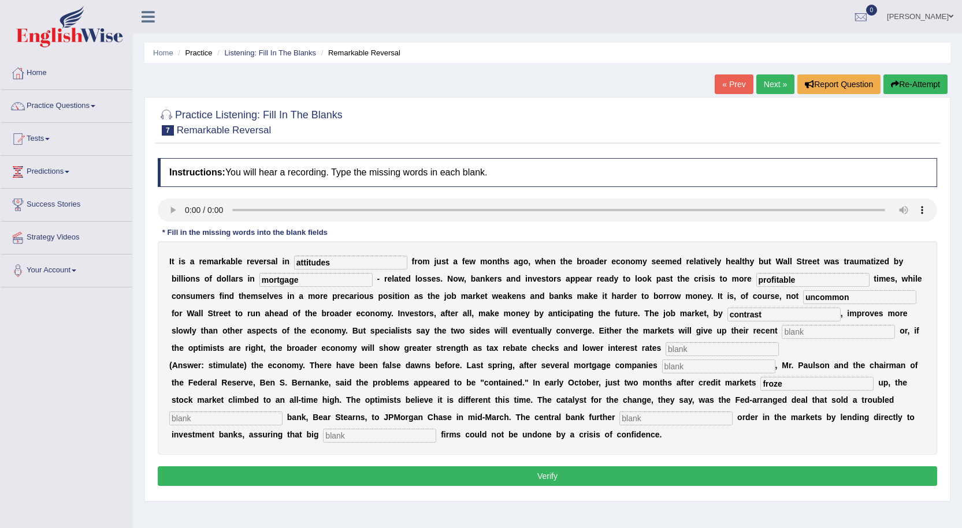
type input "contrast"
click at [808, 334] on input "text" at bounding box center [837, 332] width 113 height 14
type input "gains"
click at [710, 350] on input "text" at bounding box center [721, 350] width 113 height 14
click at [674, 351] on input "stumulate" at bounding box center [721, 350] width 113 height 14
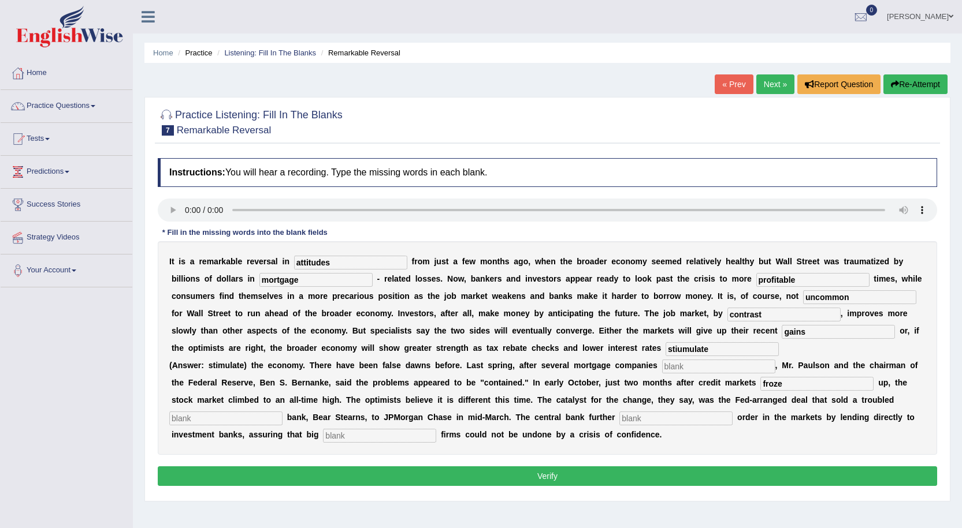
type input "stiumulate"
click at [682, 365] on input "text" at bounding box center [718, 367] width 113 height 14
type input "collapse"
click at [248, 420] on input "text" at bounding box center [225, 419] width 113 height 14
type input "investment"
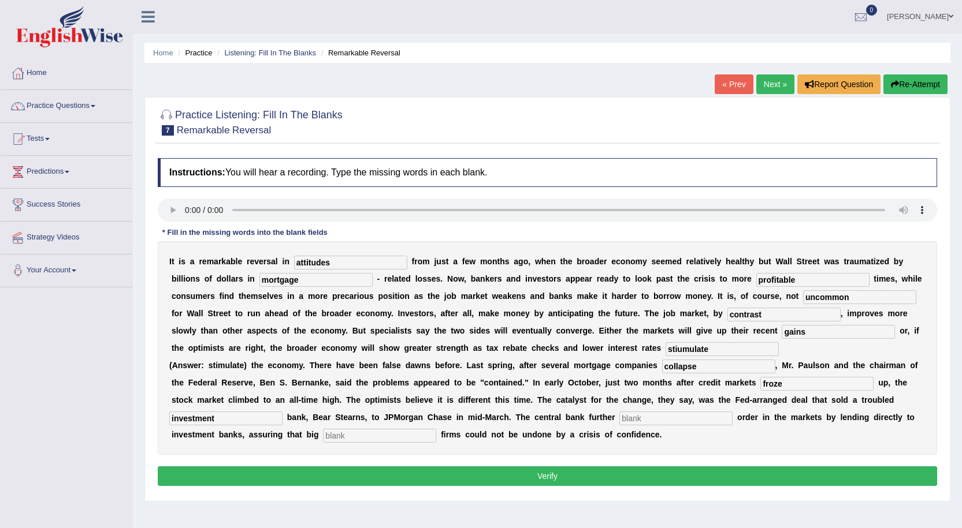
click at [643, 419] on input "text" at bounding box center [675, 419] width 113 height 14
click at [665, 418] on input "text" at bounding box center [675, 419] width 113 height 14
click at [367, 433] on input "text" at bounding box center [379, 436] width 113 height 14
type input "securities"
click at [641, 419] on input "text" at bounding box center [675, 419] width 113 height 14
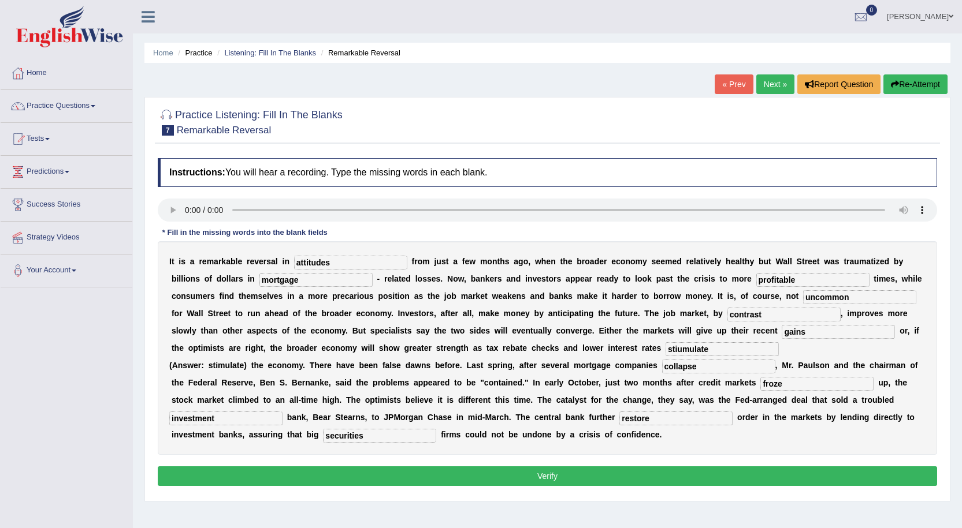
type input "restore"
click at [590, 474] on button "Verify" at bounding box center [547, 477] width 779 height 20
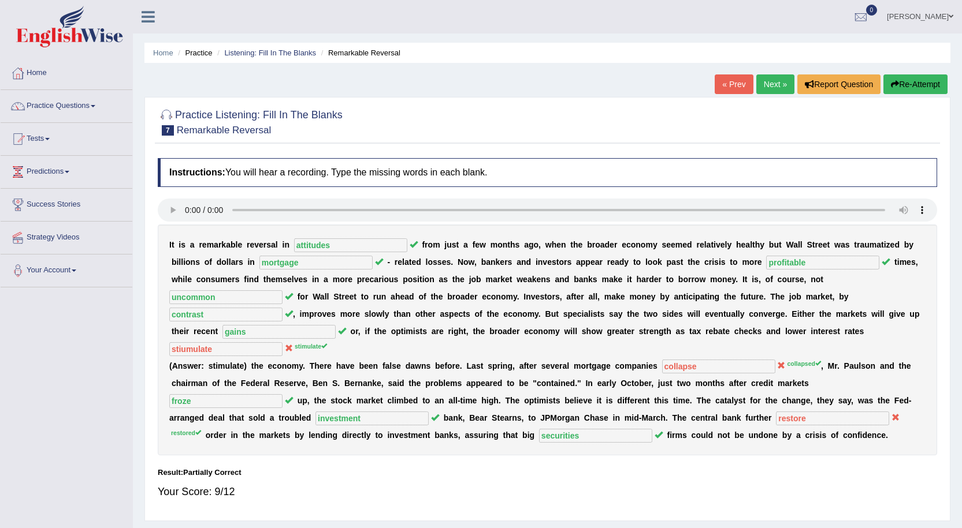
click at [775, 84] on link "Next »" at bounding box center [775, 85] width 38 height 20
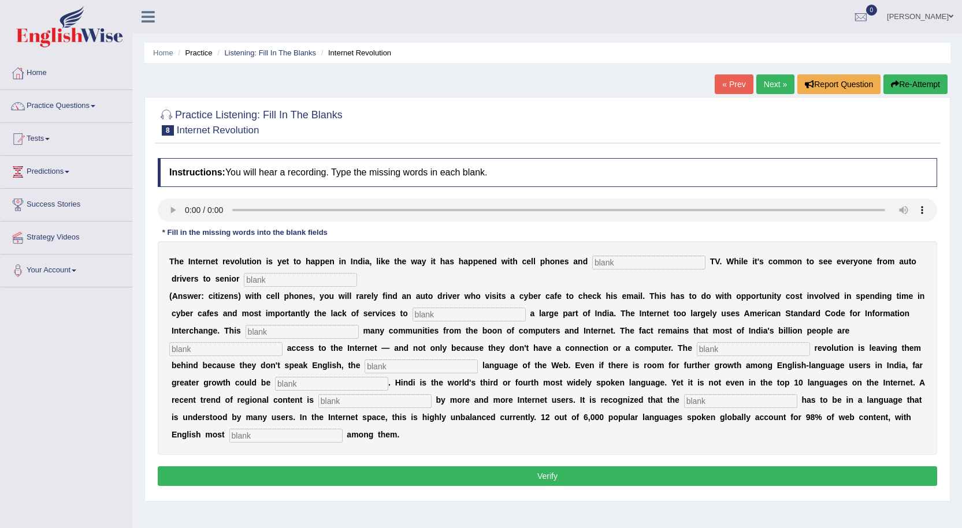
click at [609, 262] on input "text" at bounding box center [648, 263] width 113 height 14
click at [277, 436] on input "text" at bounding box center [285, 436] width 113 height 14
type input "prominent"
click at [650, 260] on input "text" at bounding box center [648, 263] width 113 height 14
type input "cable"
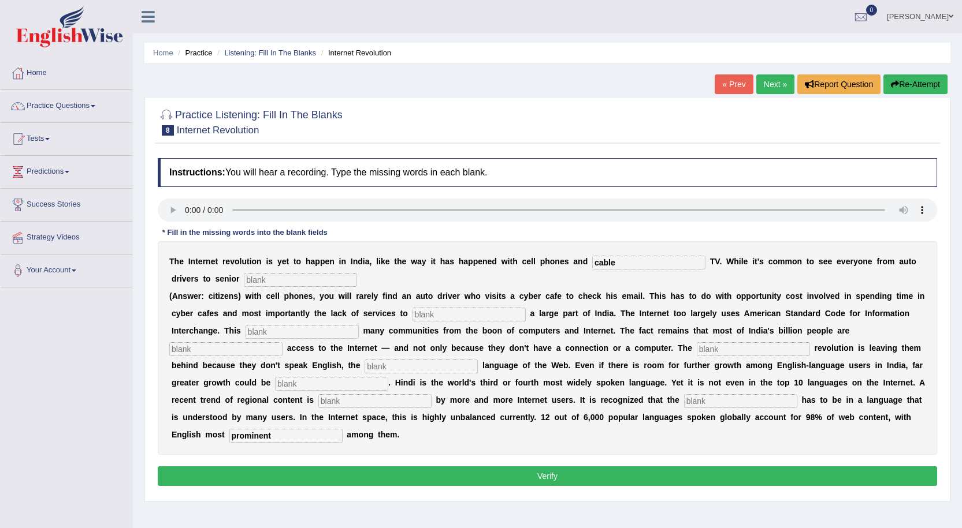
click at [279, 281] on input "text" at bounding box center [300, 280] width 113 height 14
type input "citizens"
click at [429, 310] on input "text" at bounding box center [468, 315] width 113 height 14
type input "target"
click at [265, 334] on input "text" at bounding box center [301, 332] width 113 height 14
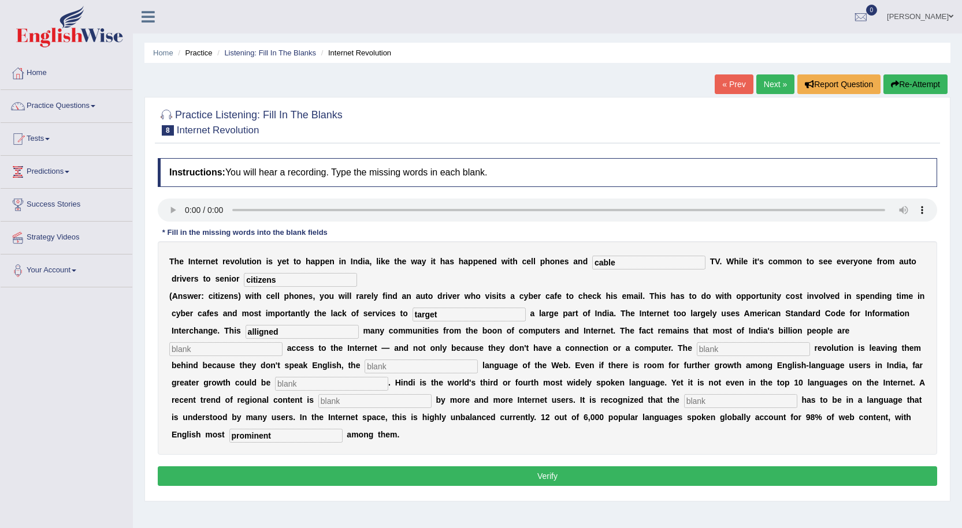
type input "alligned"
click at [265, 348] on input "text" at bounding box center [225, 350] width 113 height 14
type input "denied"
click at [708, 349] on input "text" at bounding box center [753, 350] width 113 height 14
type input "d"
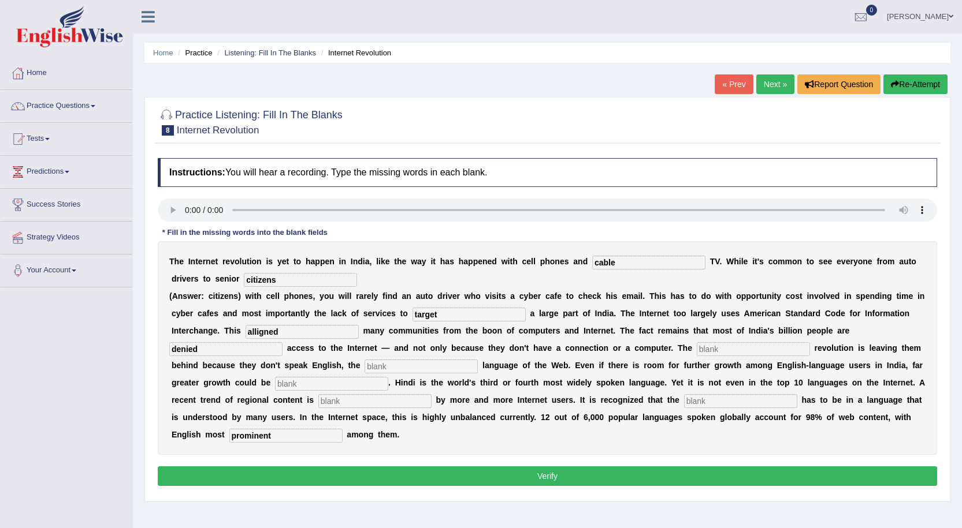
click at [726, 349] on input "text" at bounding box center [753, 350] width 113 height 14
type input "digital"
click at [417, 371] on input "text" at bounding box center [420, 367] width 113 height 14
type input "dominant"
click at [292, 380] on input "text" at bounding box center [331, 384] width 113 height 14
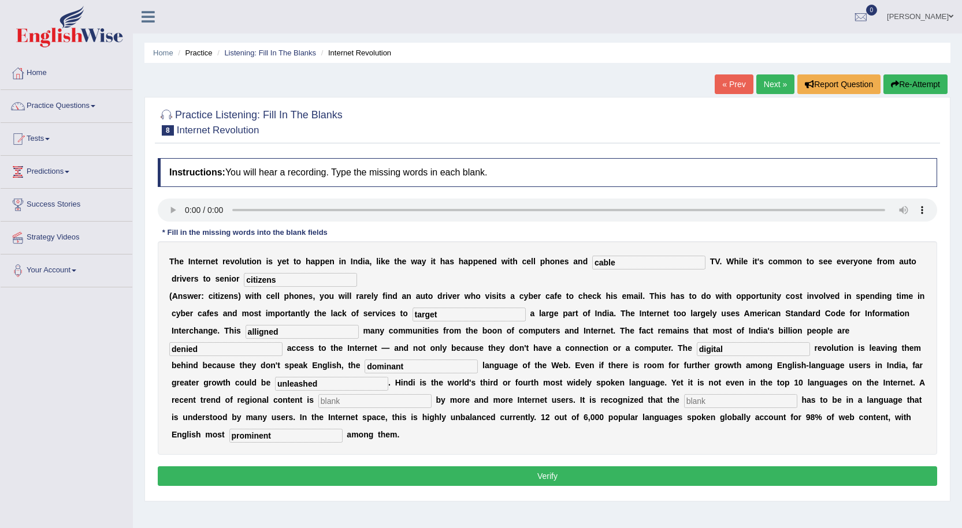
type input "unleashed"
click at [403, 401] on input "text" at bounding box center [374, 401] width 113 height 14
type input "prefered"
click at [697, 403] on input "text" at bounding box center [740, 401] width 113 height 14
type input "contents"
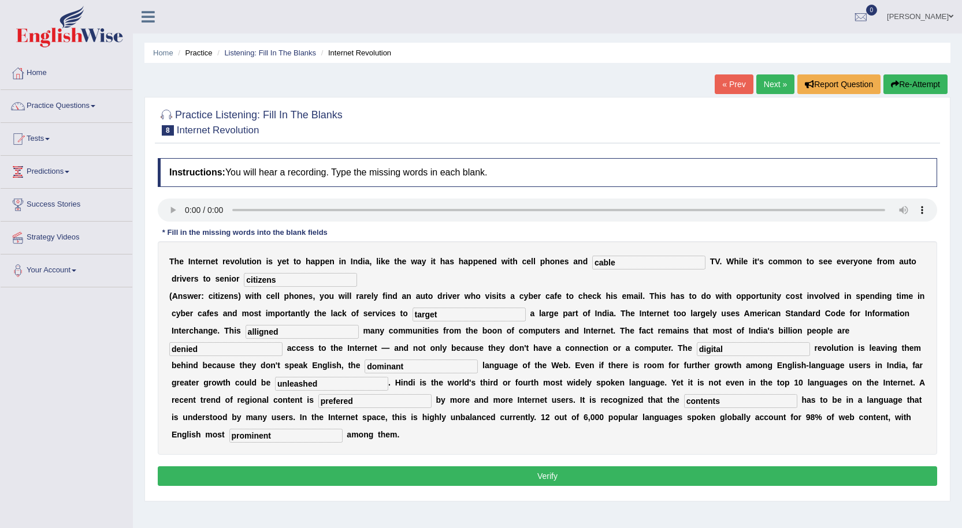
click at [452, 471] on button "Verify" at bounding box center [547, 477] width 779 height 20
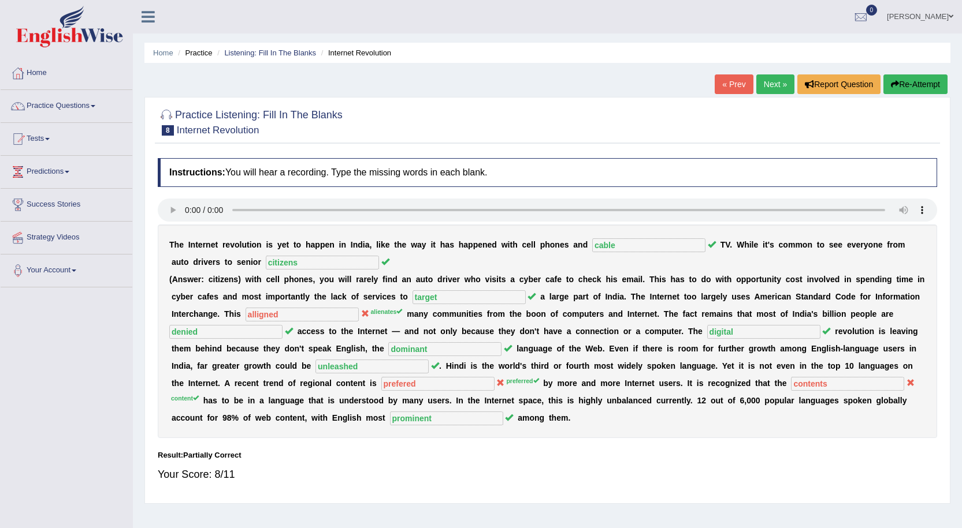
scroll to position [78, 0]
